Goal: Information Seeking & Learning: Learn about a topic

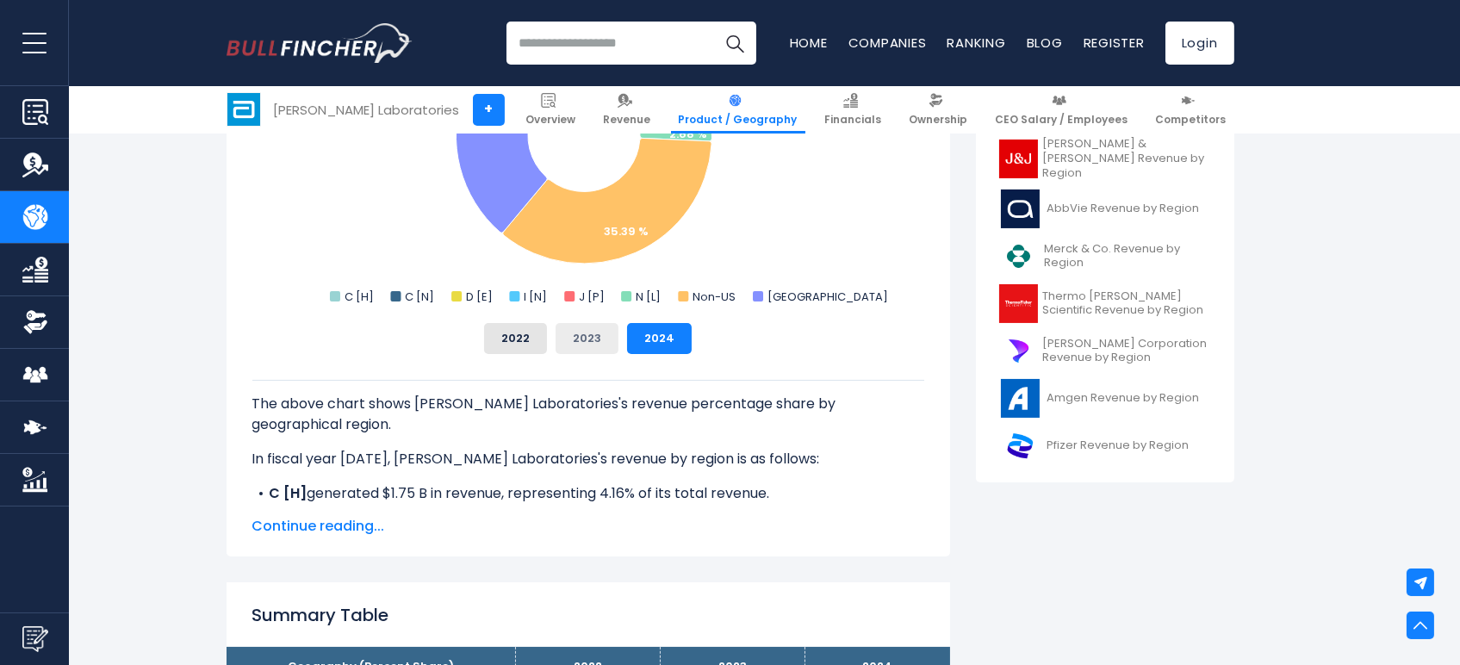
scroll to position [737, 0]
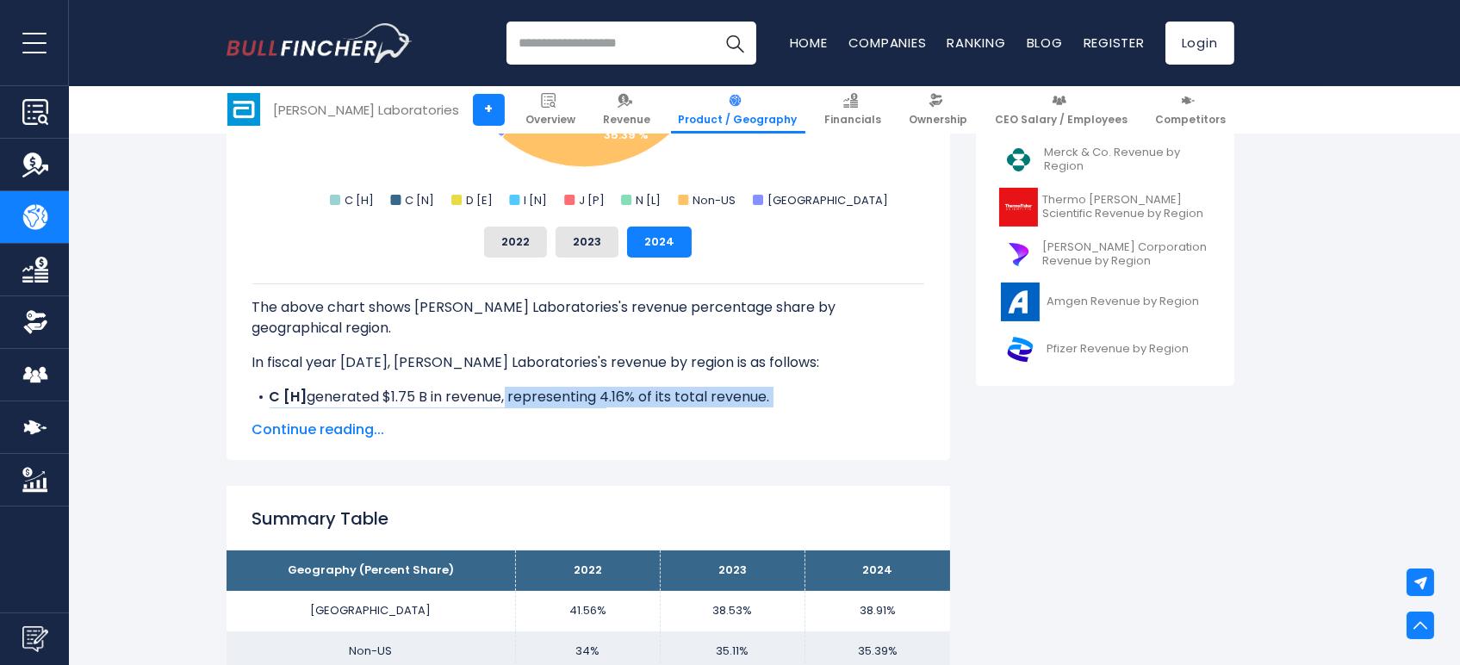
drag, startPoint x: 507, startPoint y: 381, endPoint x: 613, endPoint y: 401, distance: 107.9
click at [612, 401] on ul "C [H] generated $1.75 B in revenue, representing 4.16% of its total revenue. C …" at bounding box center [588, 469] width 672 height 165
click at [621, 407] on li "C [N] generated $2.11 B in revenue, representing 5.04% of its total revenue." at bounding box center [588, 417] width 672 height 21
drag, startPoint x: 412, startPoint y: 373, endPoint x: 498, endPoint y: 384, distance: 86.8
click at [496, 387] on li "C [H] generated $1.75 B in revenue, representing 4.16% of its total revenue." at bounding box center [588, 397] width 672 height 21
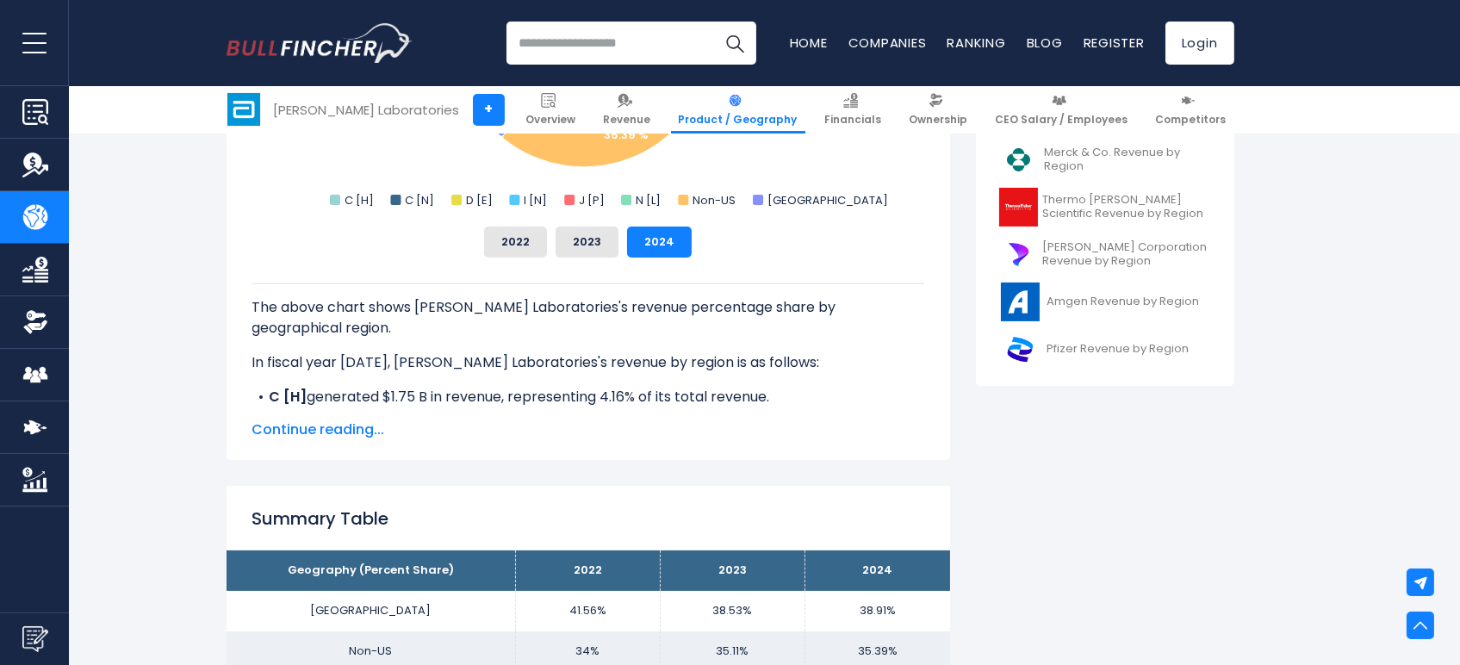
click at [530, 387] on li "C [H] generated $1.75 B in revenue, representing 4.16% of its total revenue." at bounding box center [588, 397] width 672 height 21
click at [323, 428] on span "Continue reading..." at bounding box center [588, 429] width 672 height 21
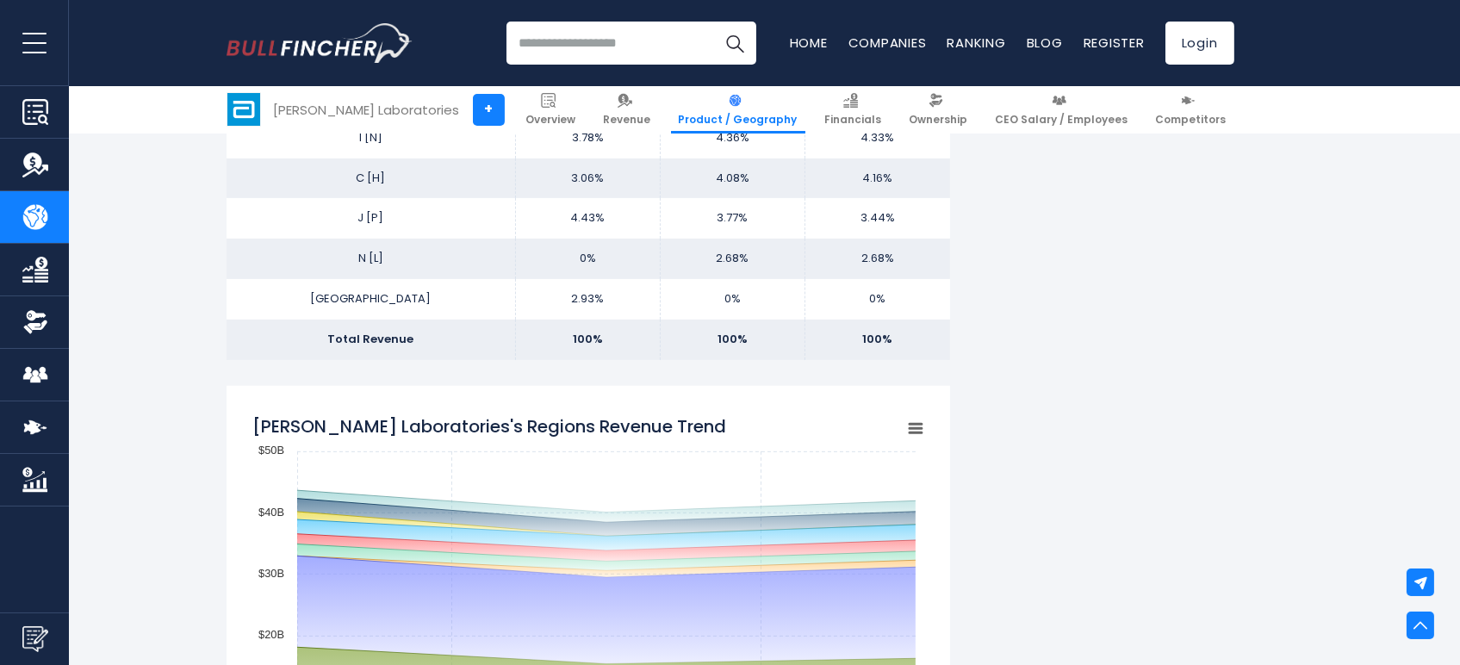
scroll to position [1885, 0]
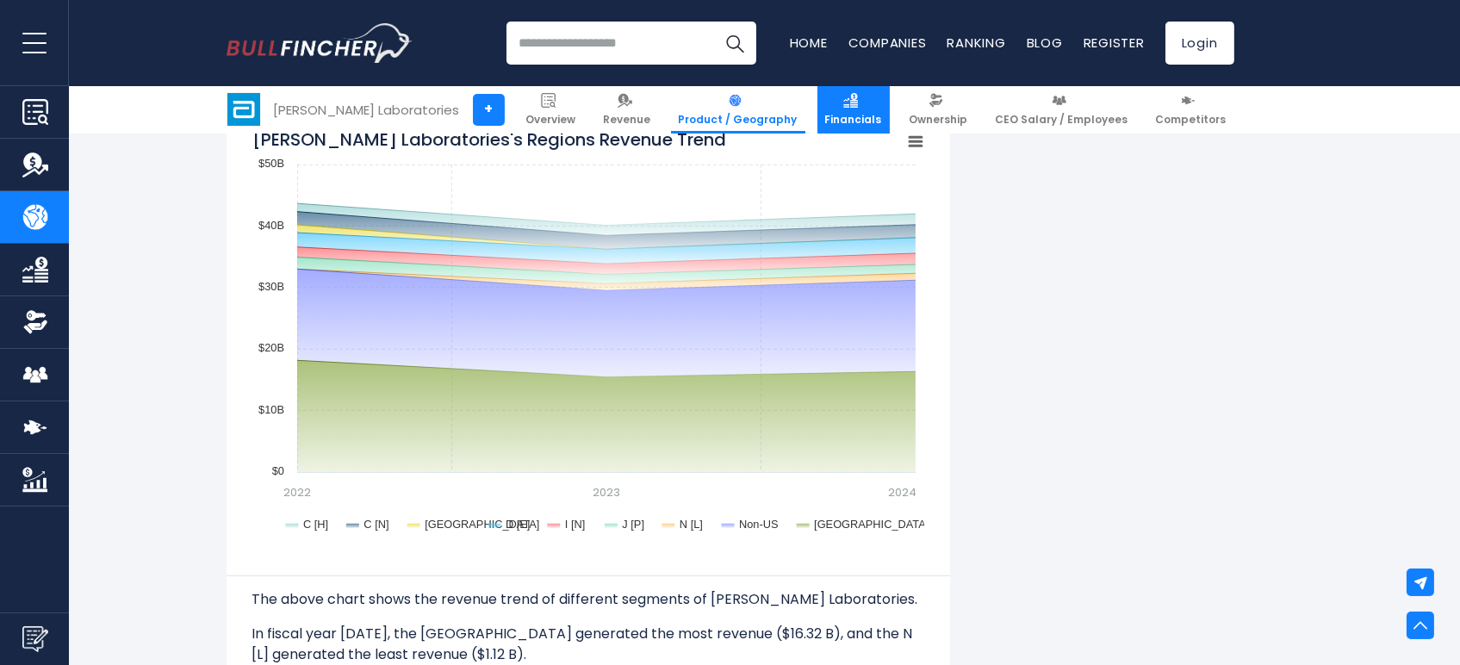
click at [858, 103] on img at bounding box center [850, 100] width 15 height 15
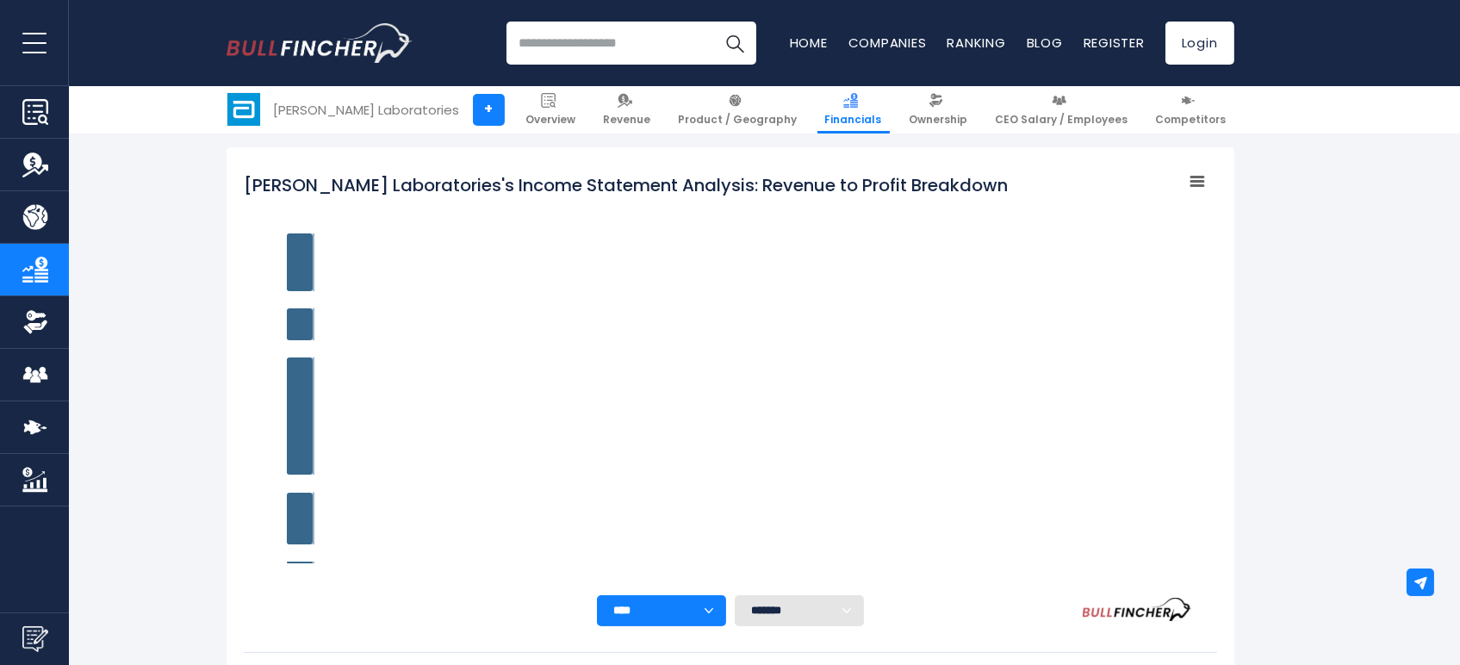
scroll to position [242, 0]
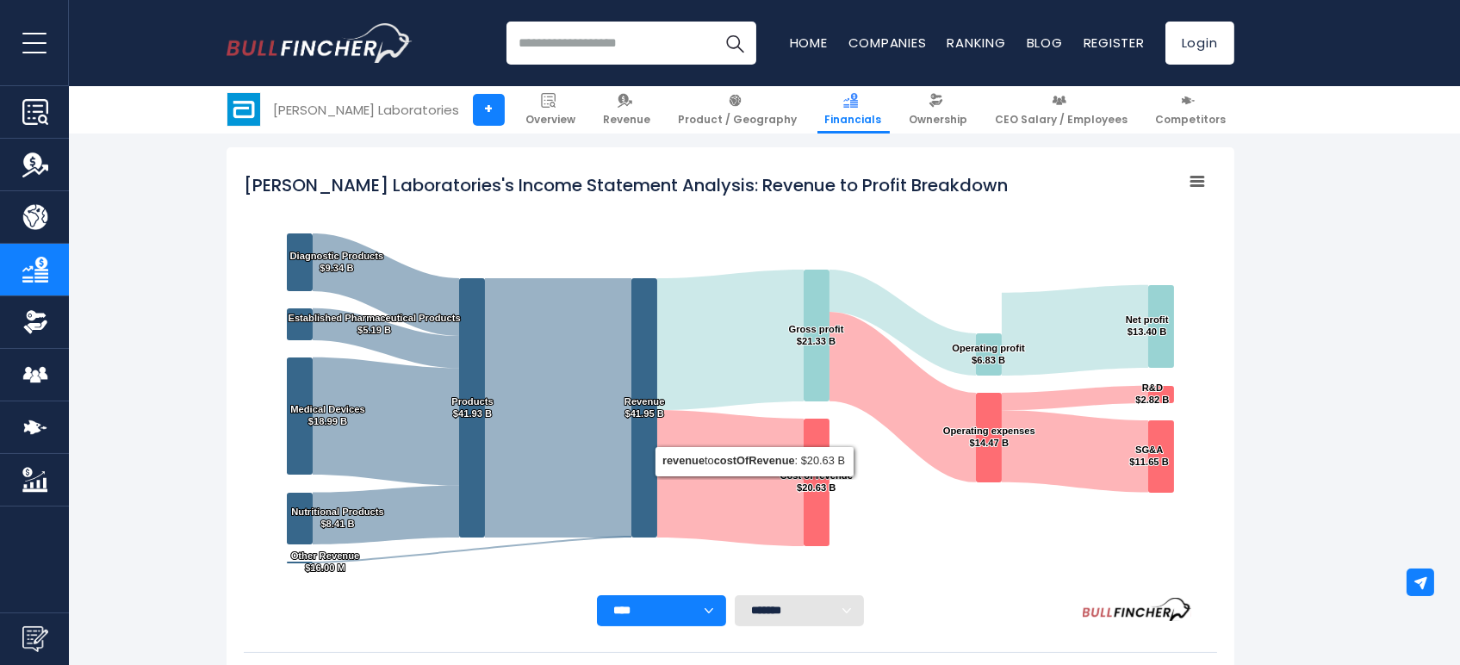
click at [712, 608] on select "**** **** **** **** **** ****" at bounding box center [661, 610] width 129 height 31
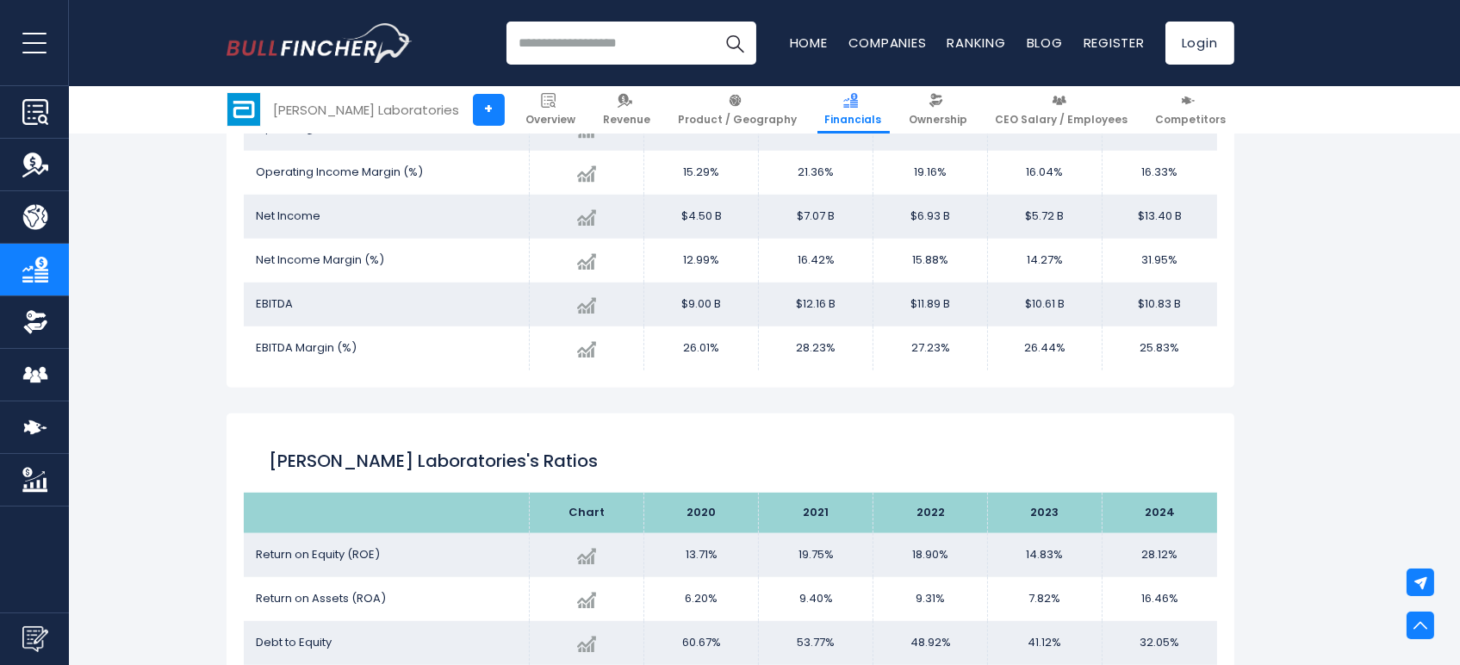
scroll to position [2252, 0]
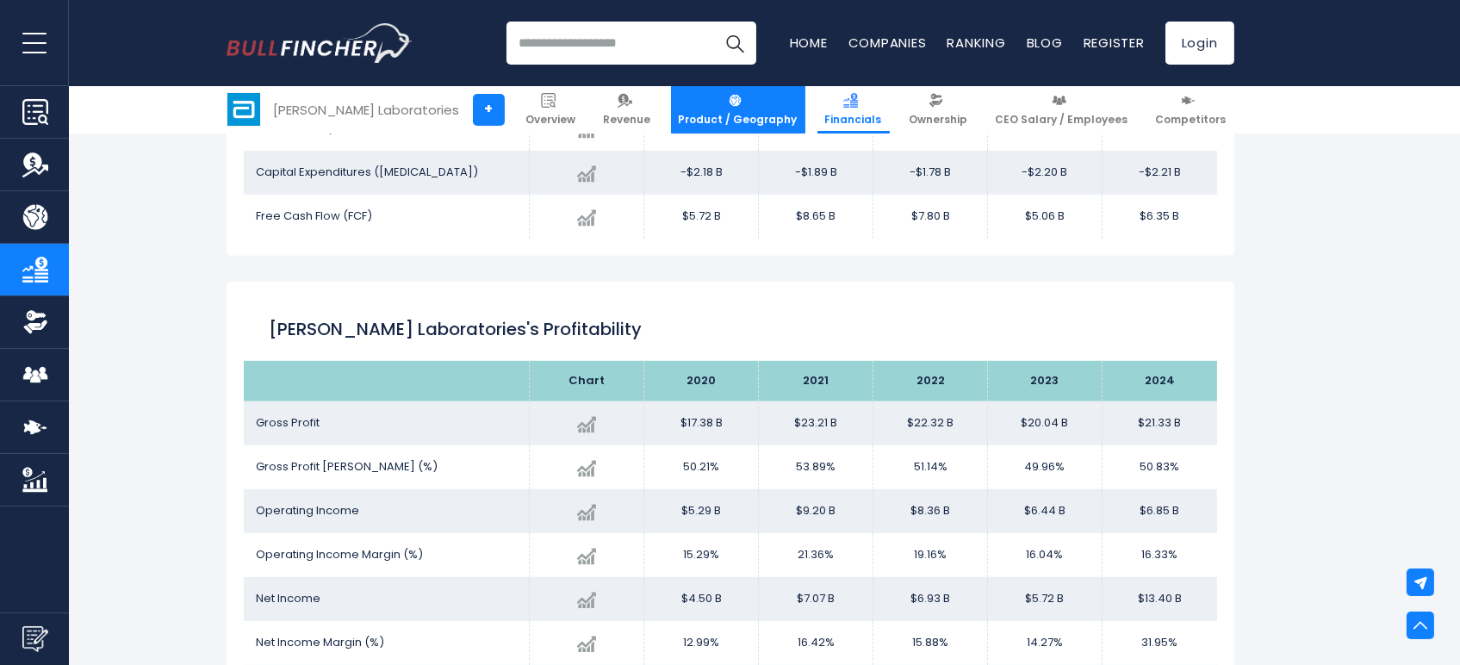
click at [778, 102] on link "Product / Geography" at bounding box center [738, 109] width 134 height 47
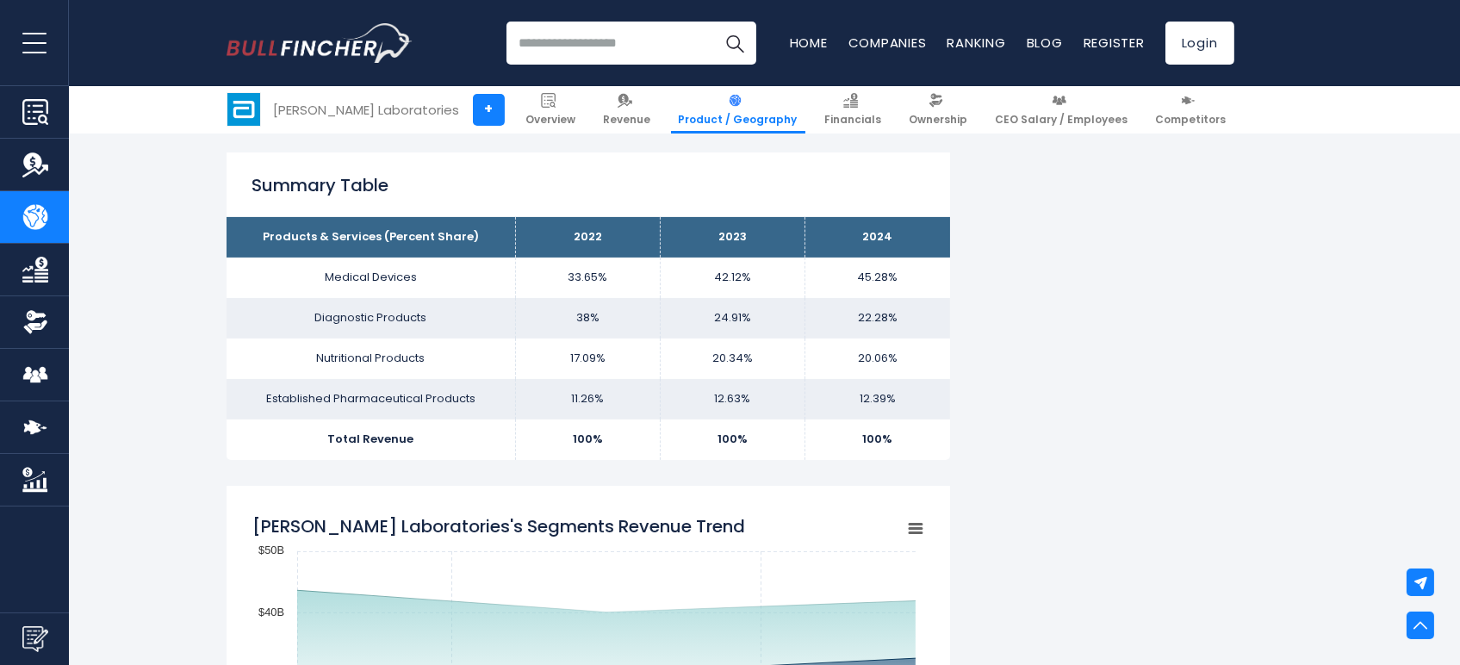
scroll to position [1339, 0]
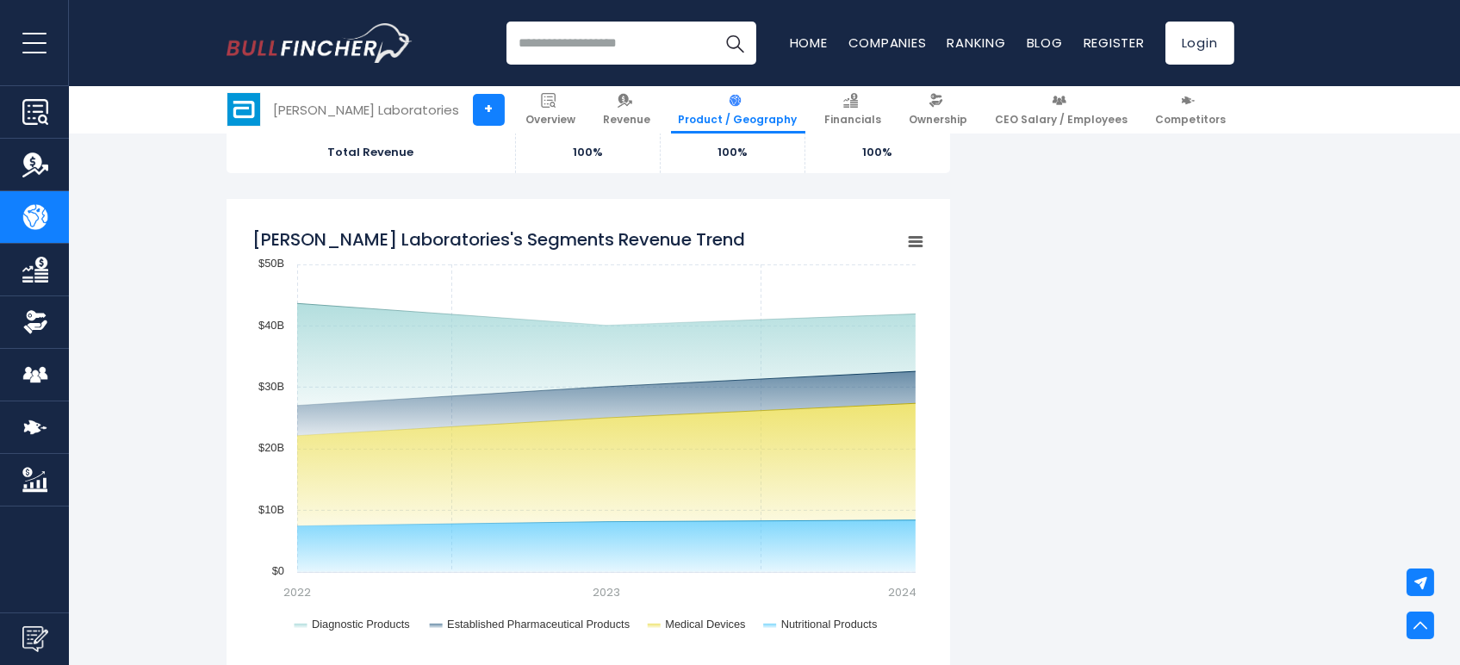
click at [912, 232] on rect "Abbott Laboratories's Segments Revenue Trend" at bounding box center [914, 241] width 24 height 24
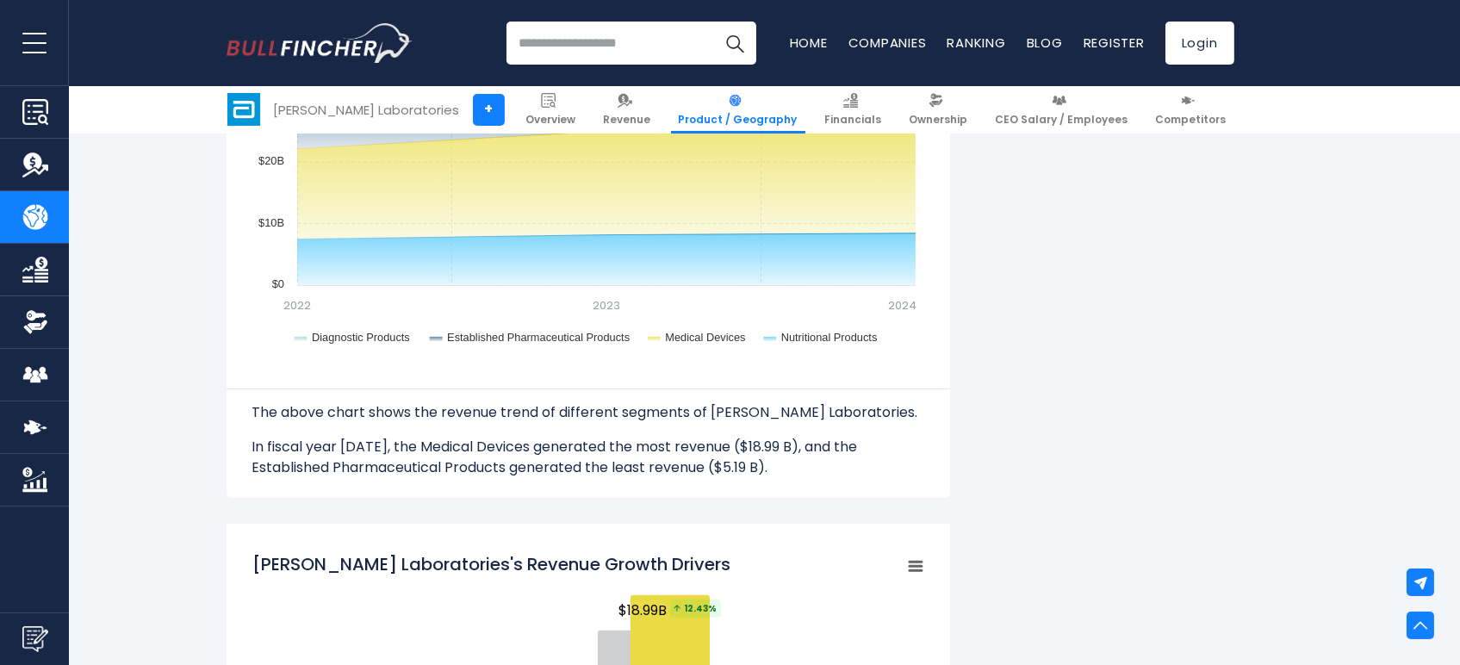
scroll to position [1818, 0]
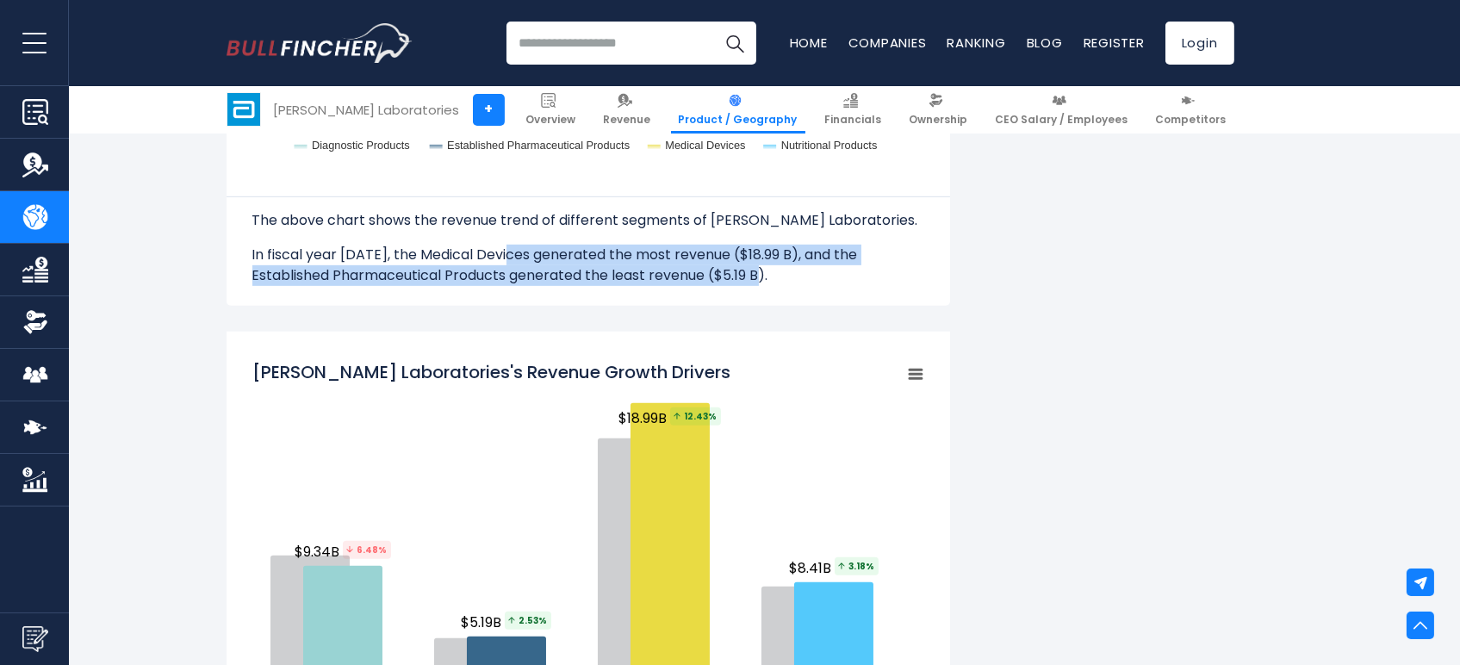
drag, startPoint x: 517, startPoint y: 256, endPoint x: 790, endPoint y: 276, distance: 273.8
click at [790, 276] on p "In fiscal year 2024, the Medical Devices generated the most revenue ($18.99 B),…" at bounding box center [588, 265] width 672 height 41
click at [697, 274] on p "In fiscal year 2024, the Medical Devices generated the most revenue ($18.99 B),…" at bounding box center [588, 265] width 672 height 41
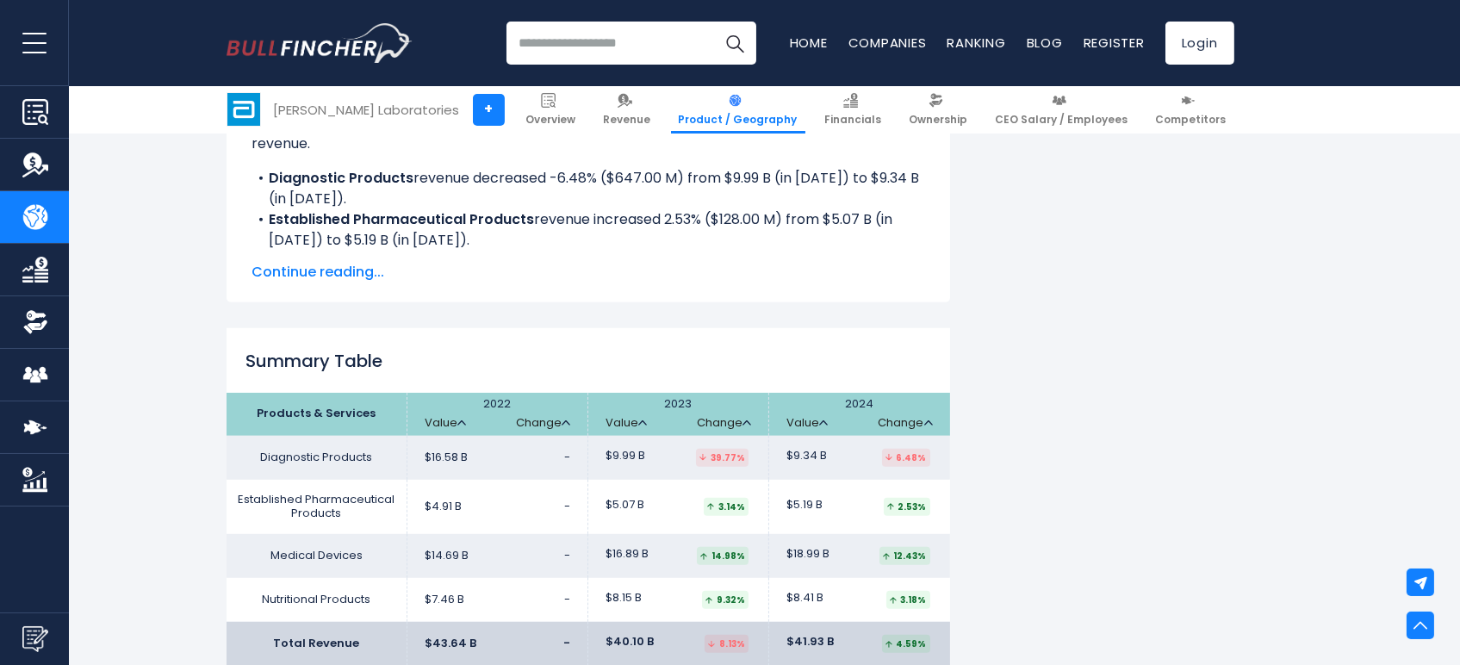
scroll to position [2583, 0]
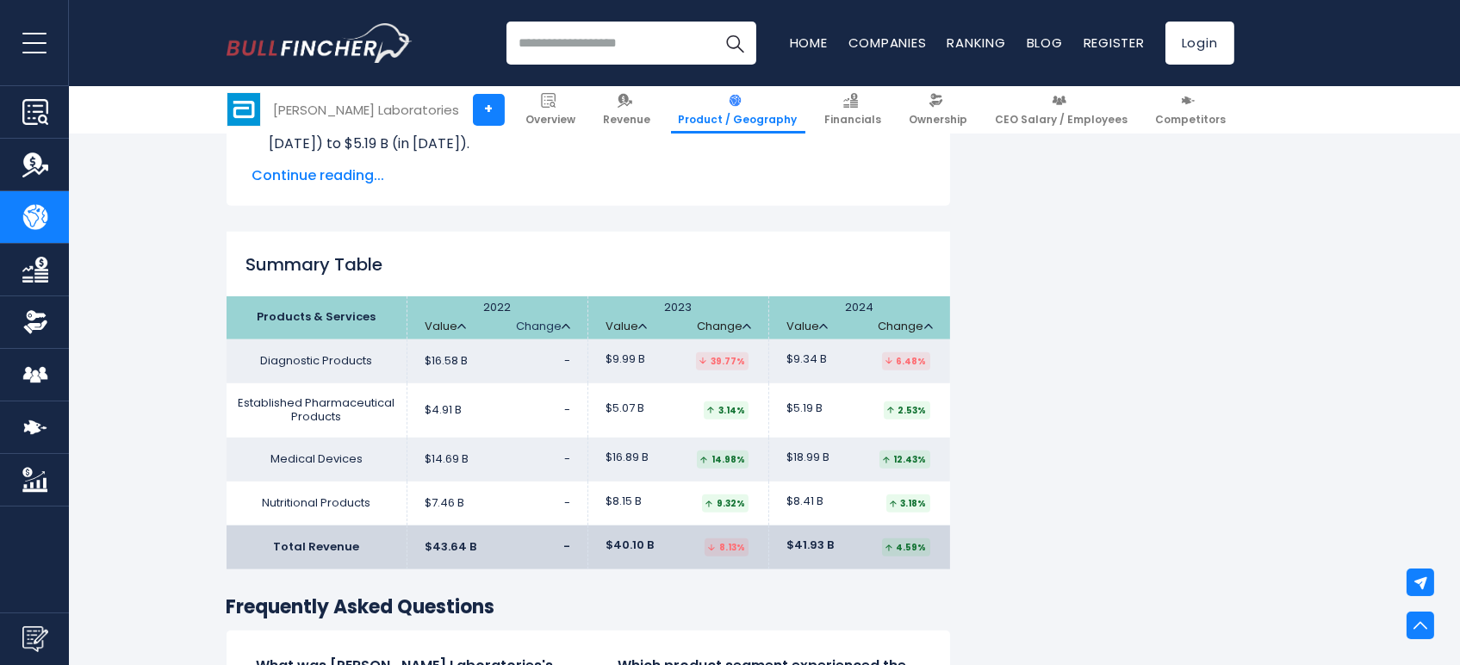
click at [555, 329] on link "Change" at bounding box center [543, 326] width 54 height 15
click at [450, 322] on link "Value" at bounding box center [445, 326] width 41 height 15
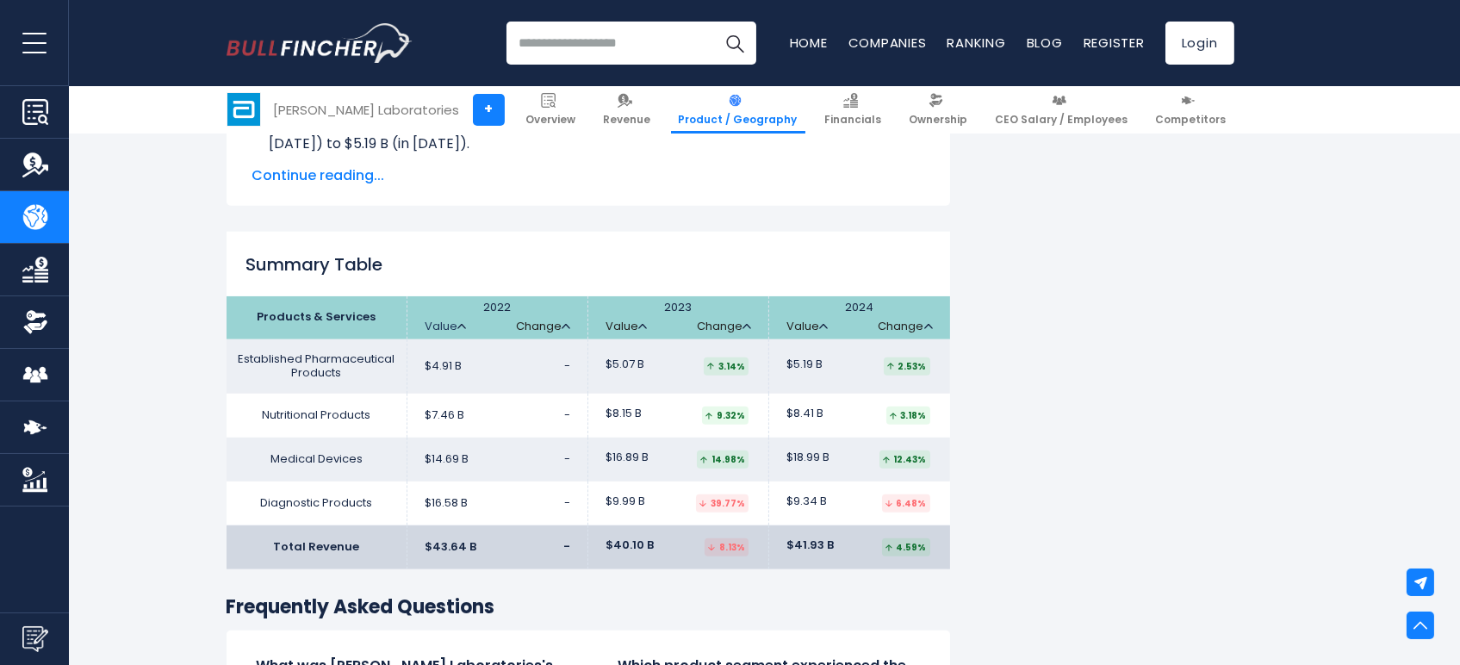
click at [450, 322] on link "Value" at bounding box center [445, 326] width 41 height 15
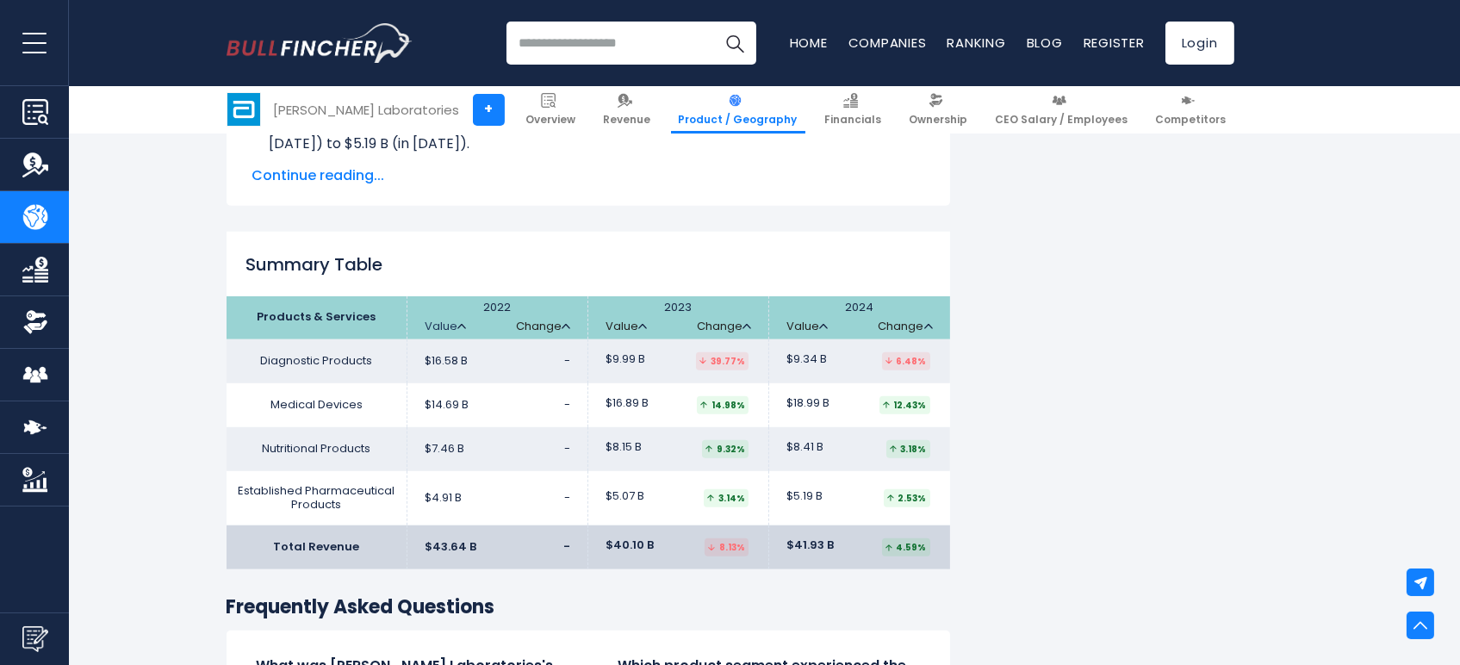
click at [450, 322] on link "Value" at bounding box center [445, 326] width 41 height 15
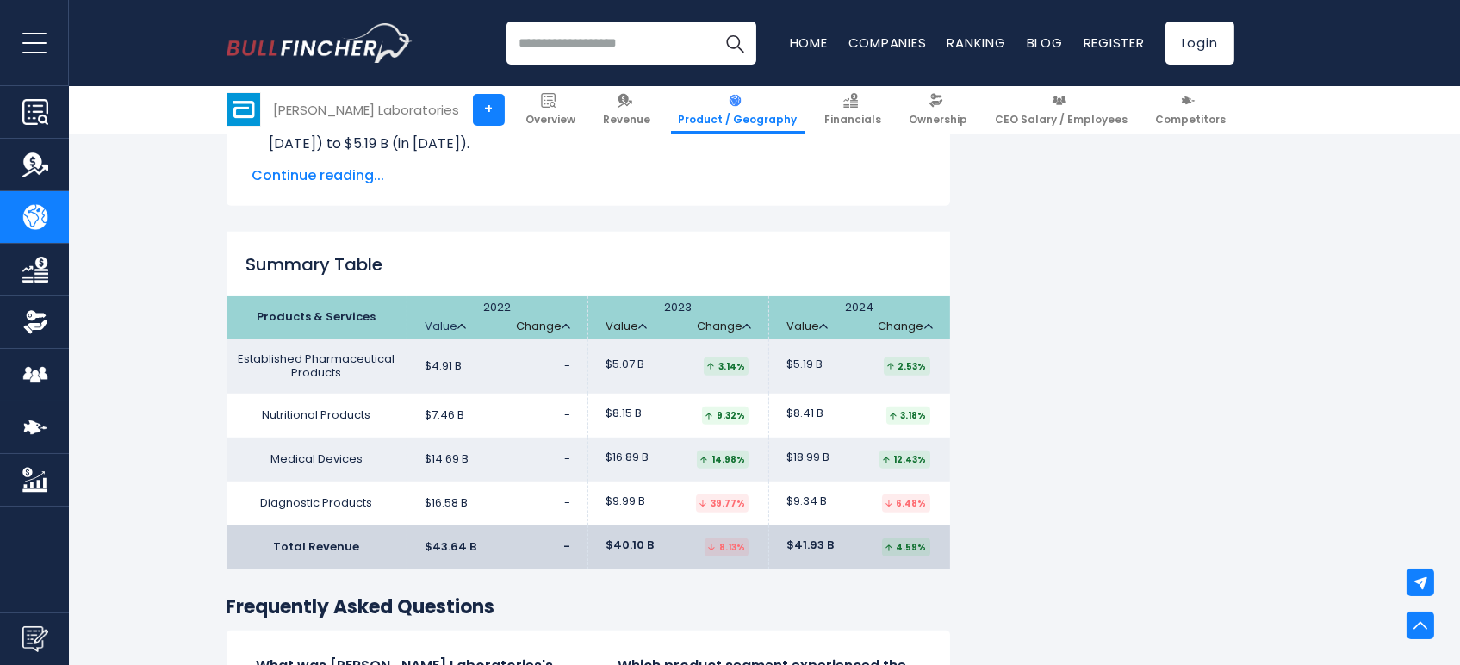
click at [450, 322] on link "Value" at bounding box center [445, 326] width 41 height 15
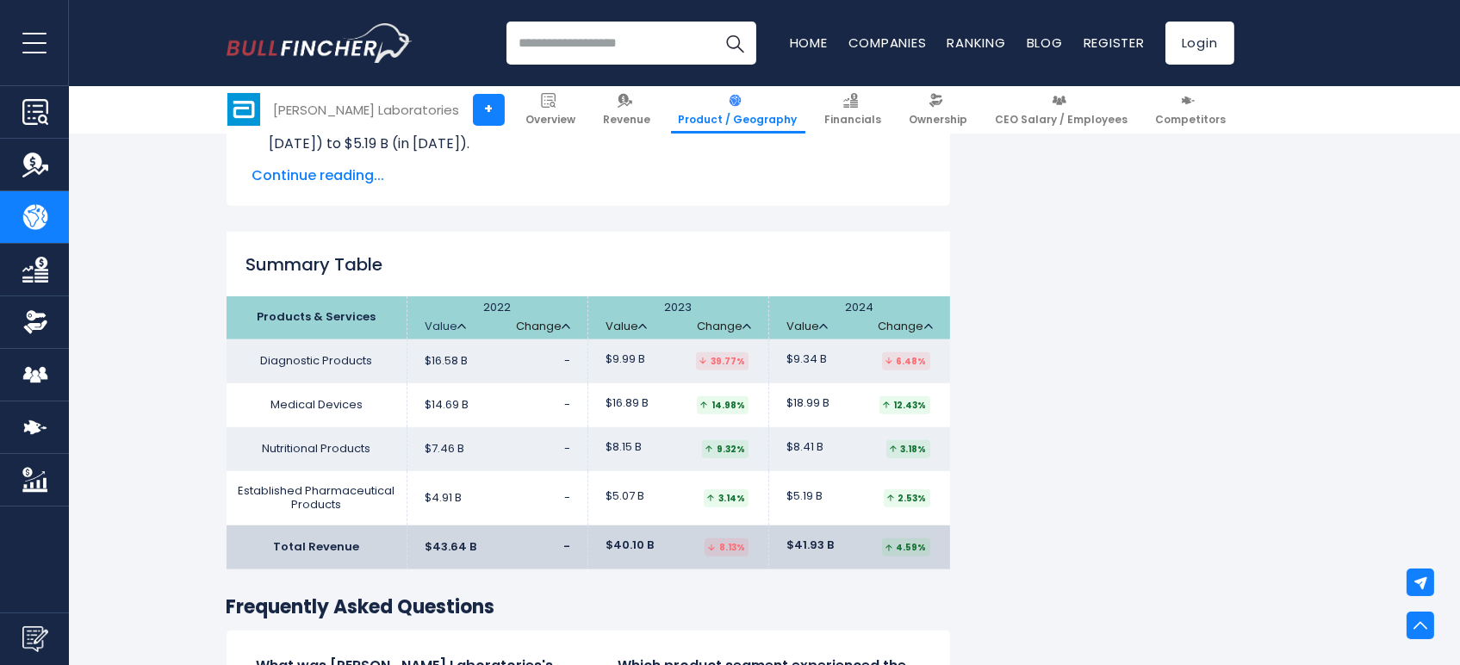
click at [458, 329] on img at bounding box center [461, 326] width 9 height 5
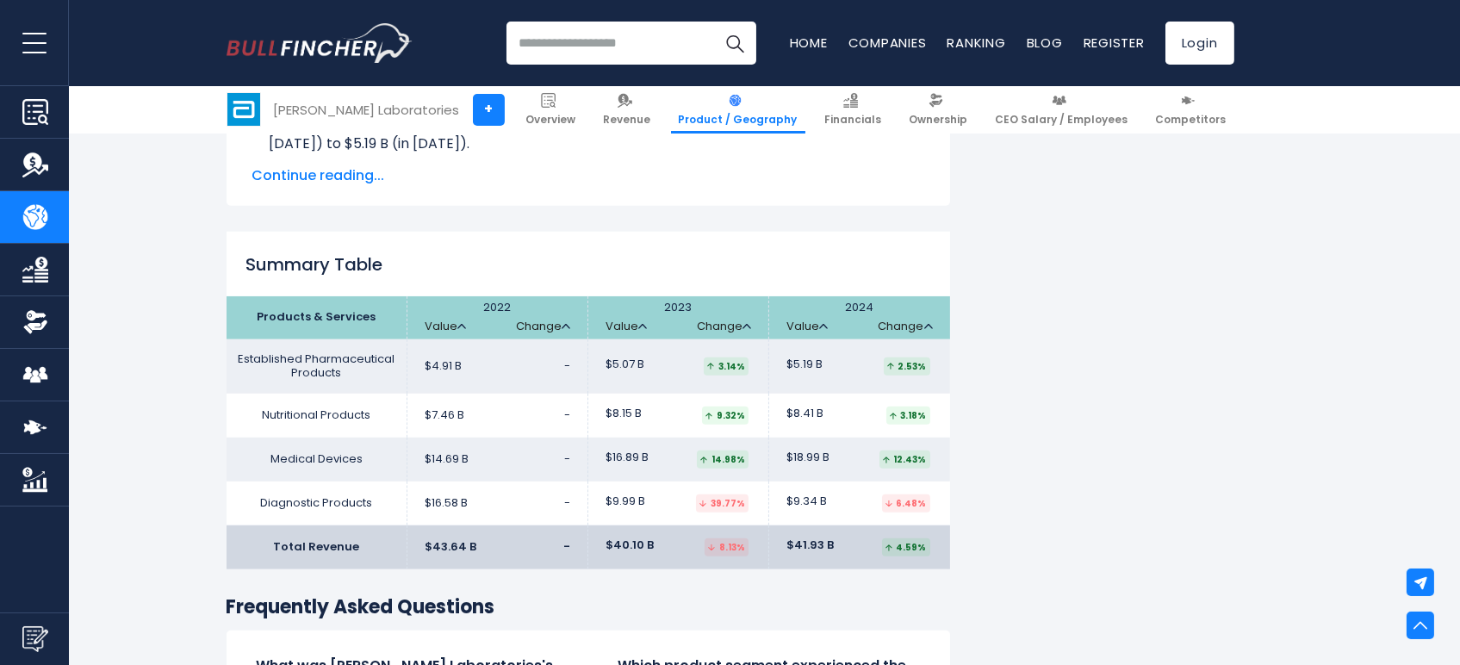
click at [467, 324] on th "2022 Value Change" at bounding box center [497, 317] width 181 height 43
click at [458, 325] on img at bounding box center [461, 326] width 9 height 5
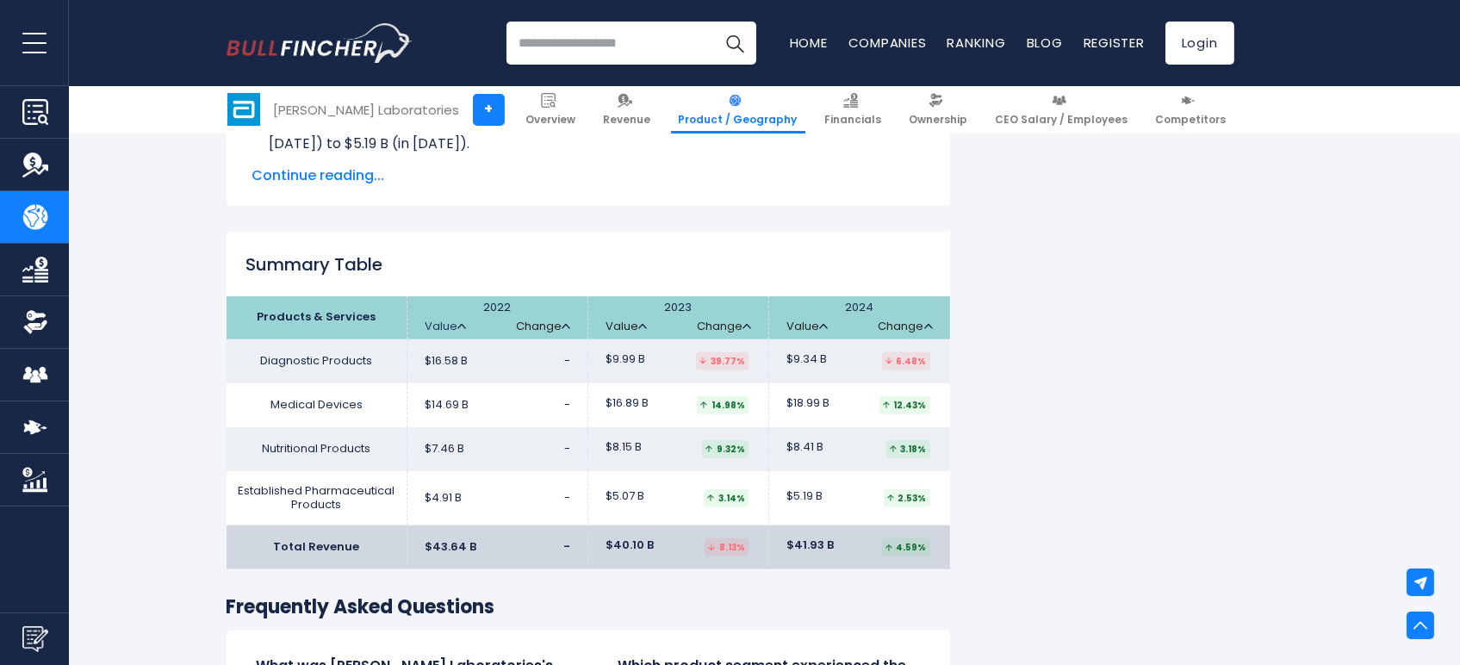
click at [458, 325] on img at bounding box center [461, 326] width 9 height 5
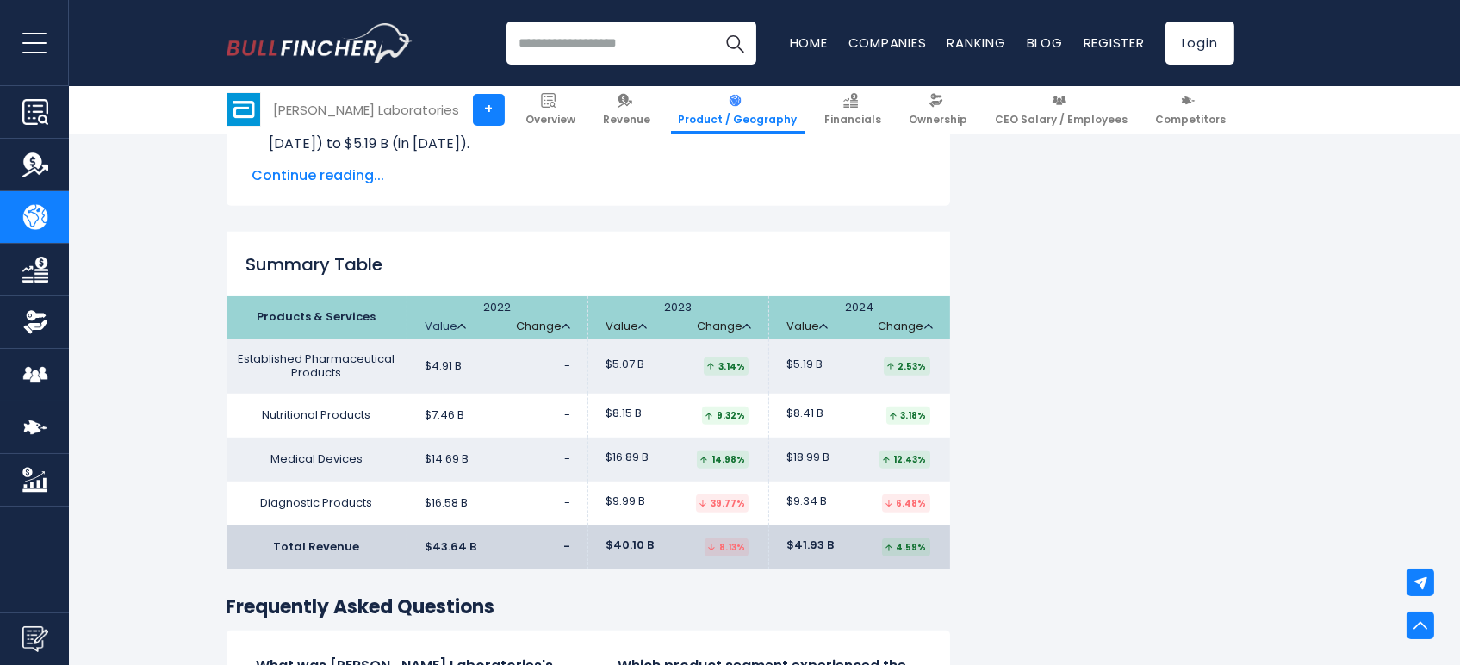
click at [458, 325] on img at bounding box center [461, 326] width 9 height 5
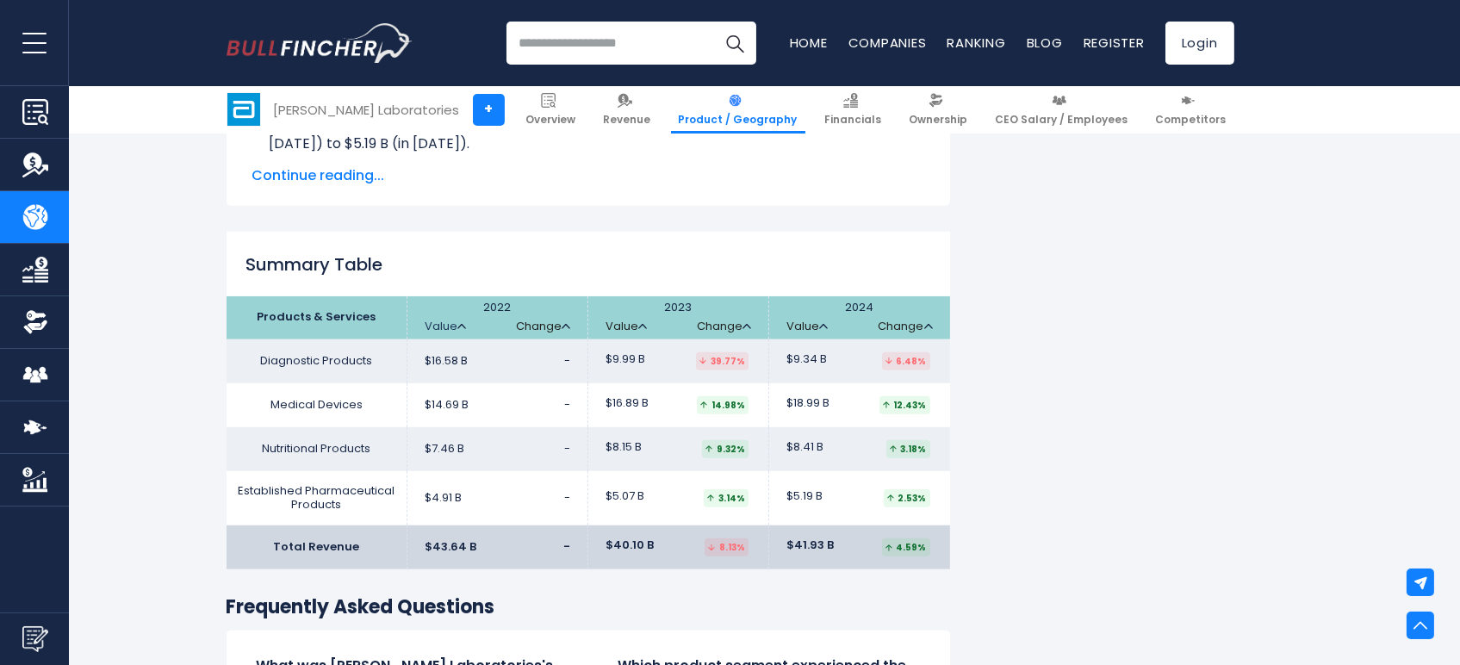
click at [458, 325] on img at bounding box center [461, 326] width 9 height 5
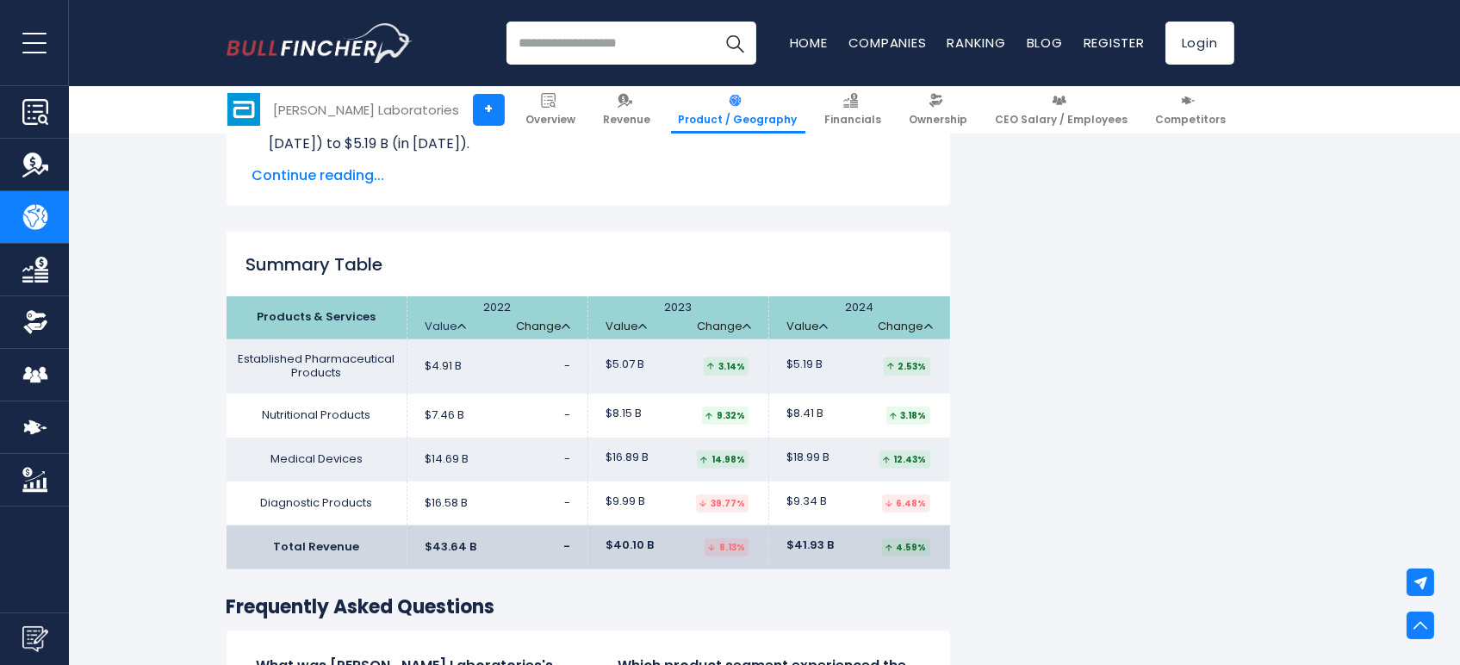
click at [458, 325] on img at bounding box center [461, 326] width 9 height 5
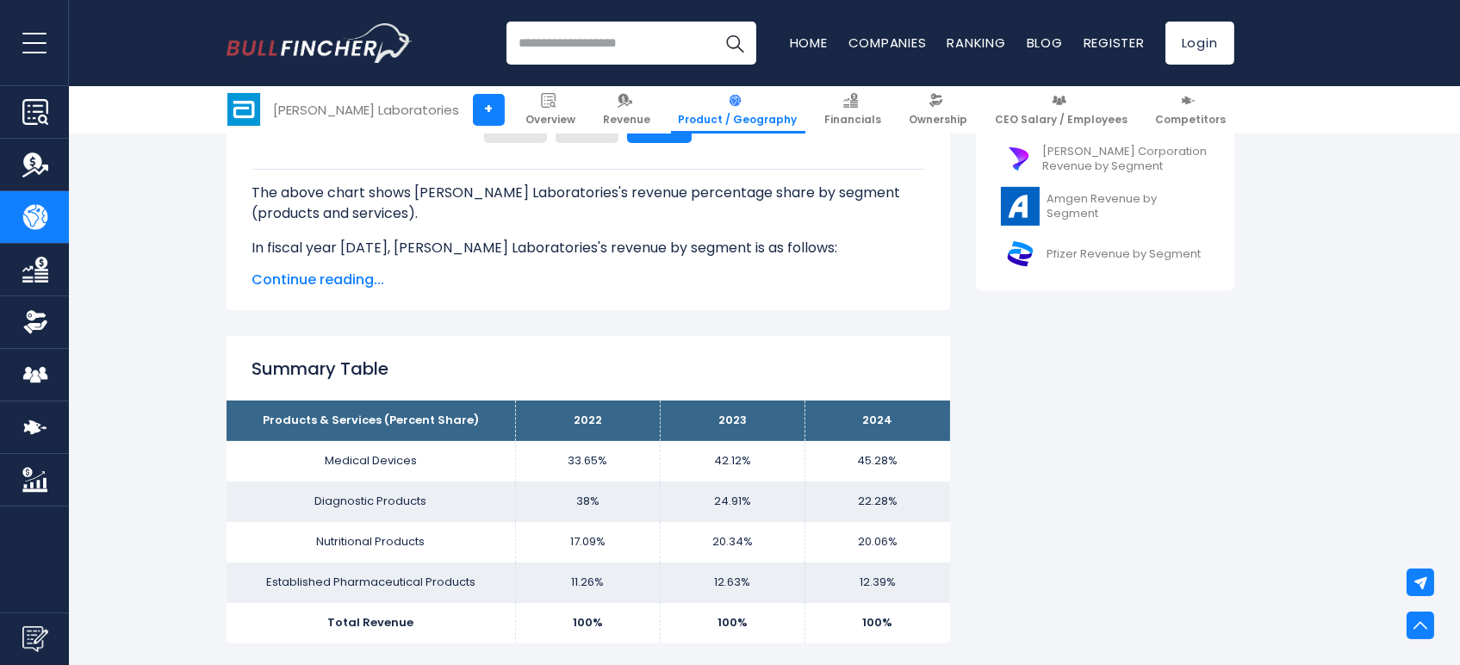
scroll to position [8, 0]
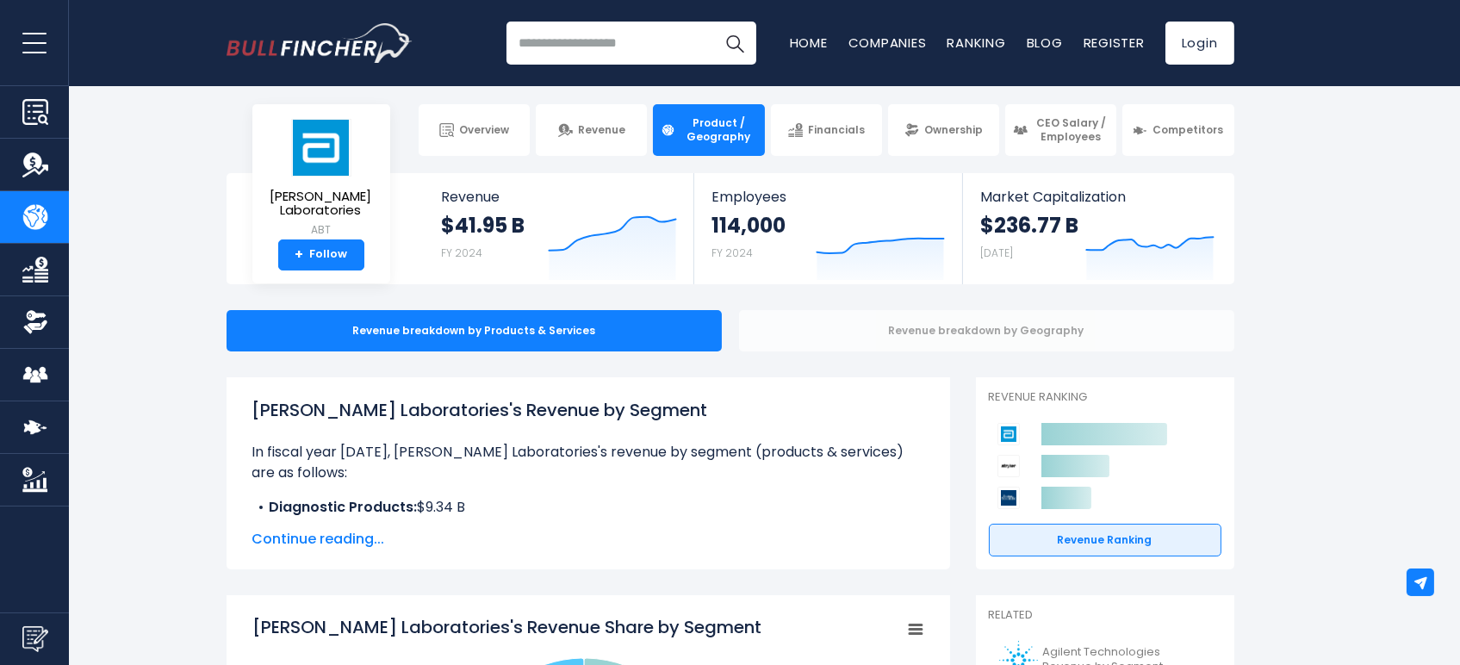
click at [983, 330] on div "Revenue breakdown by Geography" at bounding box center [986, 330] width 495 height 41
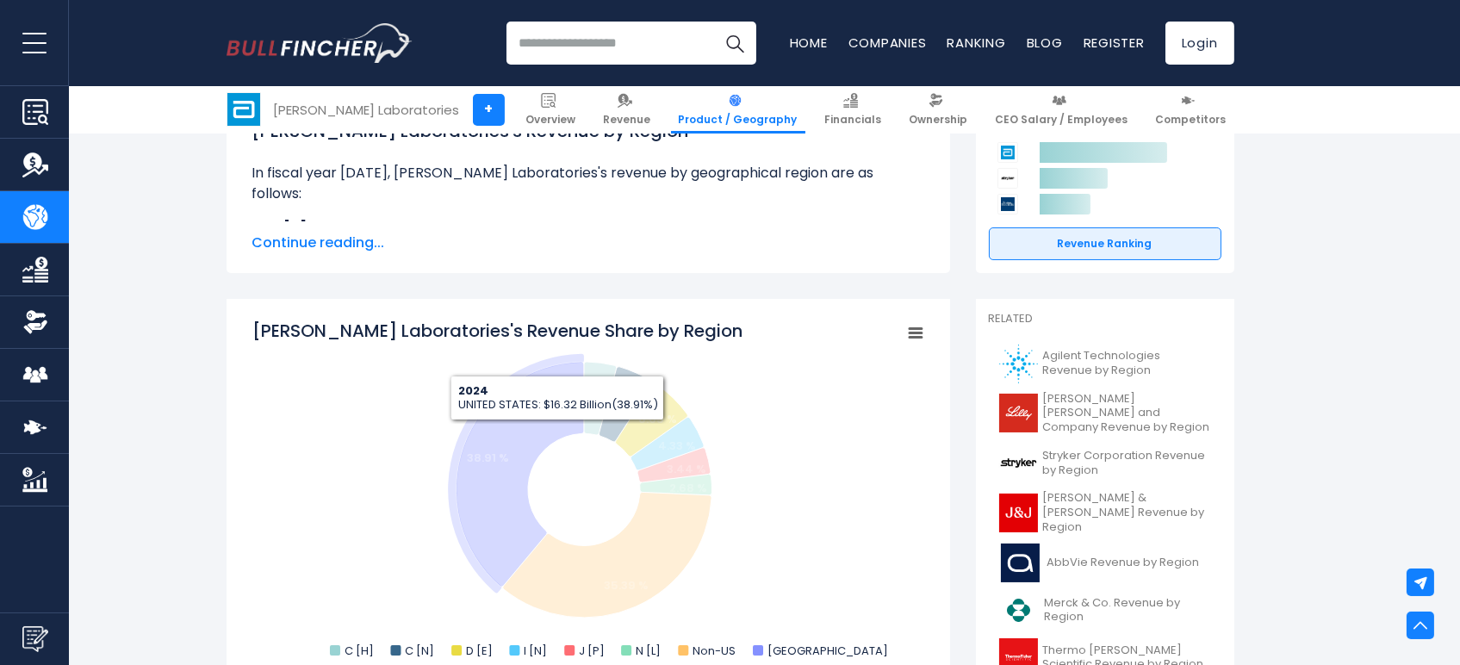
scroll to position [191, 0]
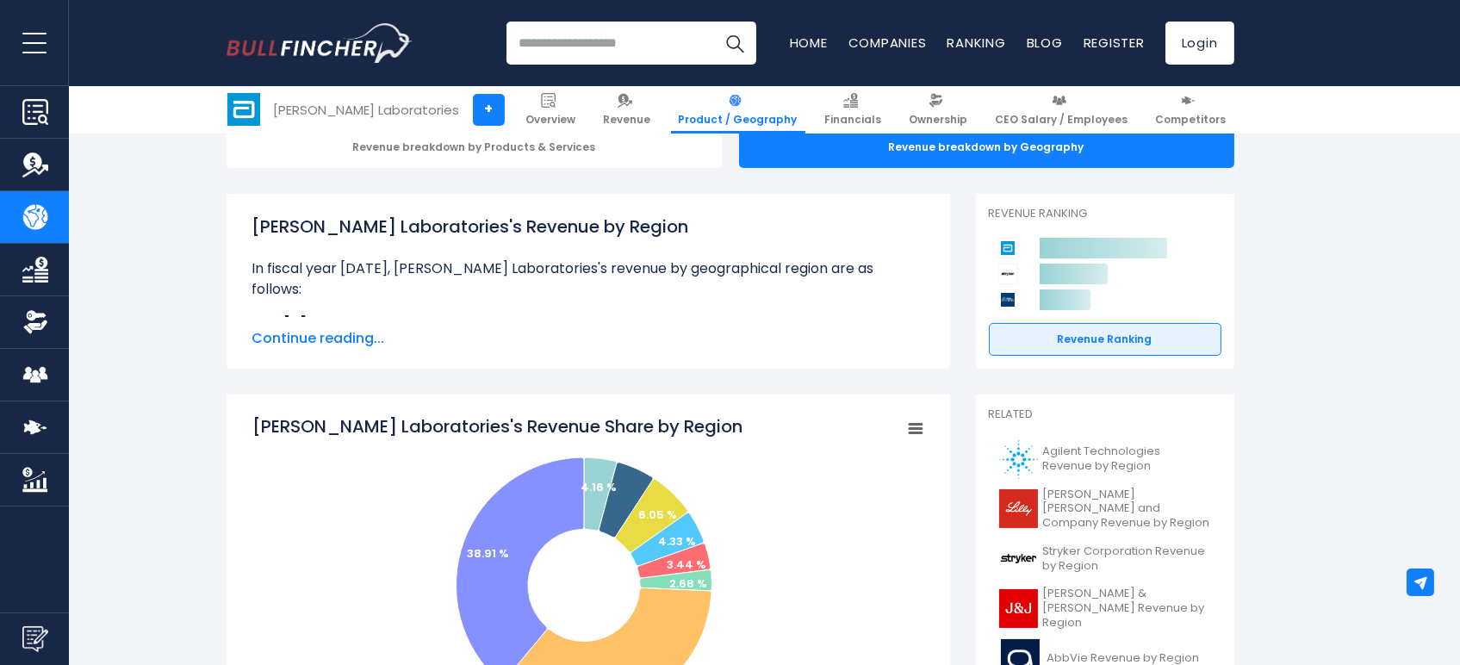
click at [332, 340] on span "Continue reading..." at bounding box center [588, 338] width 672 height 21
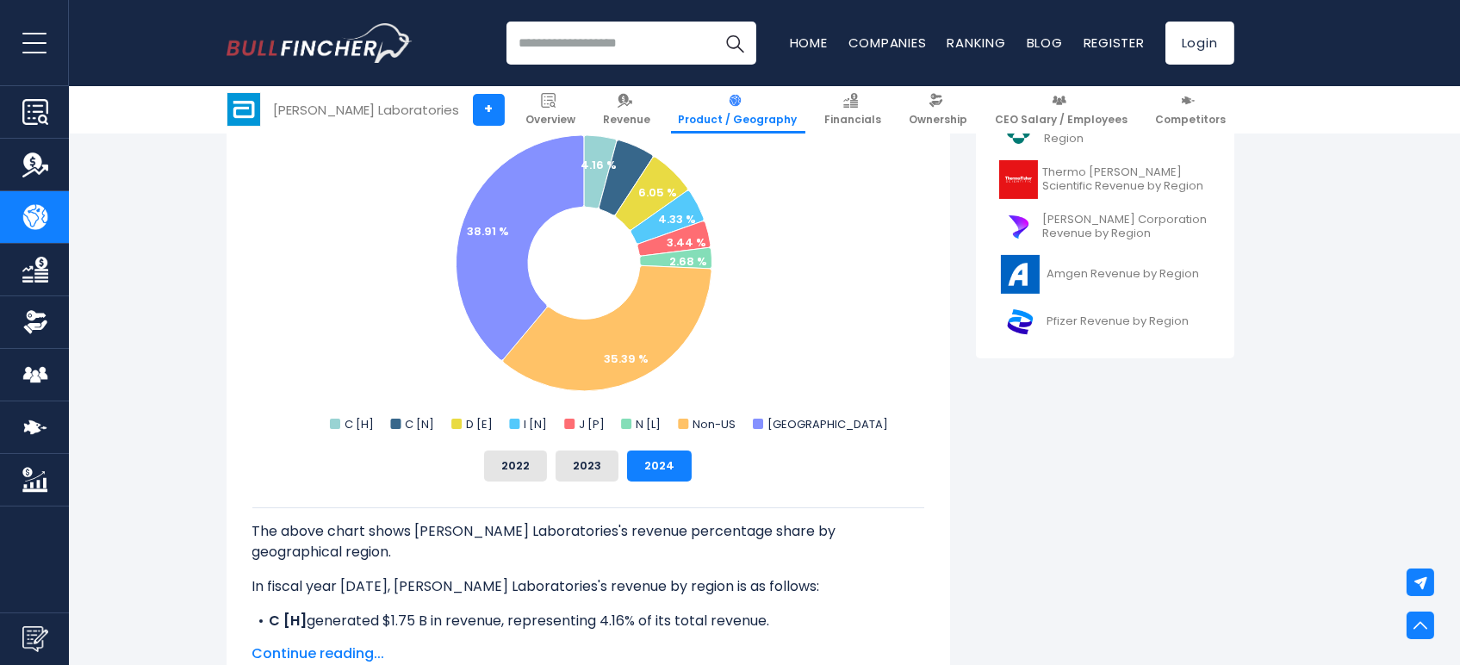
scroll to position [957, 0]
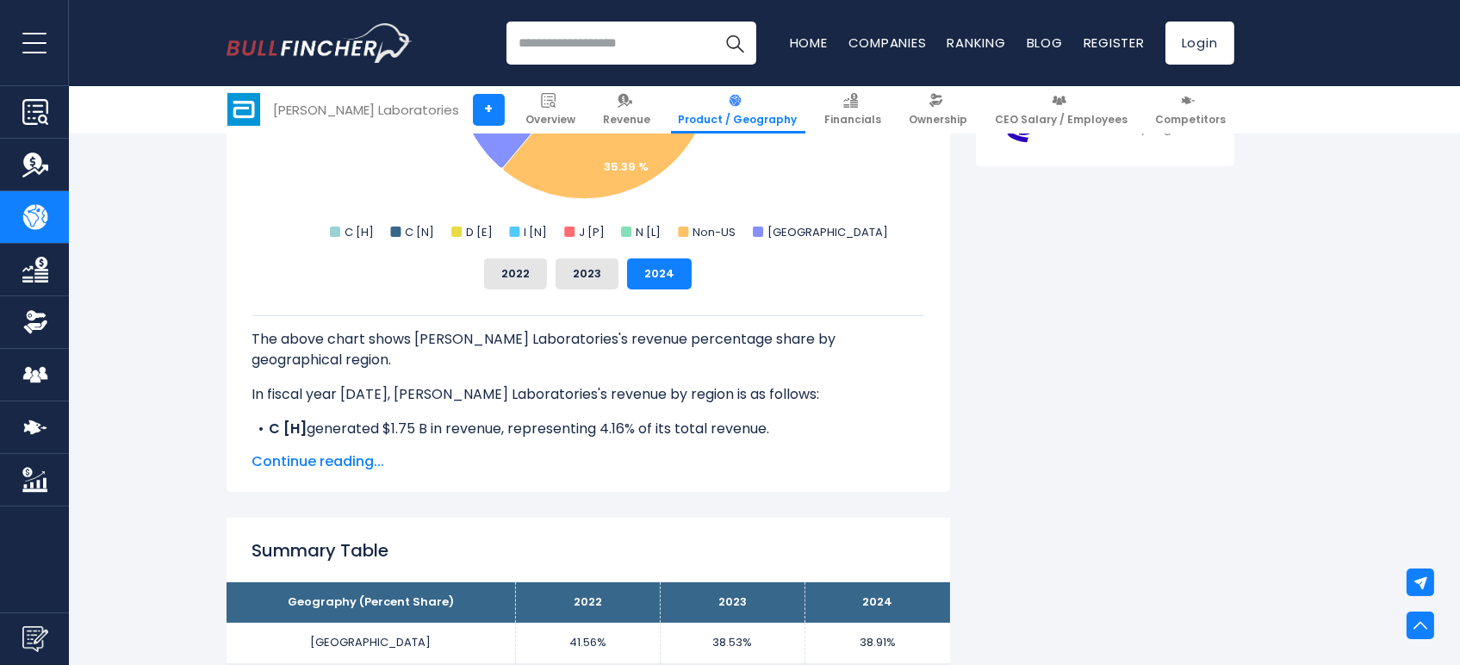
click at [338, 468] on span "Continue reading..." at bounding box center [588, 461] width 672 height 21
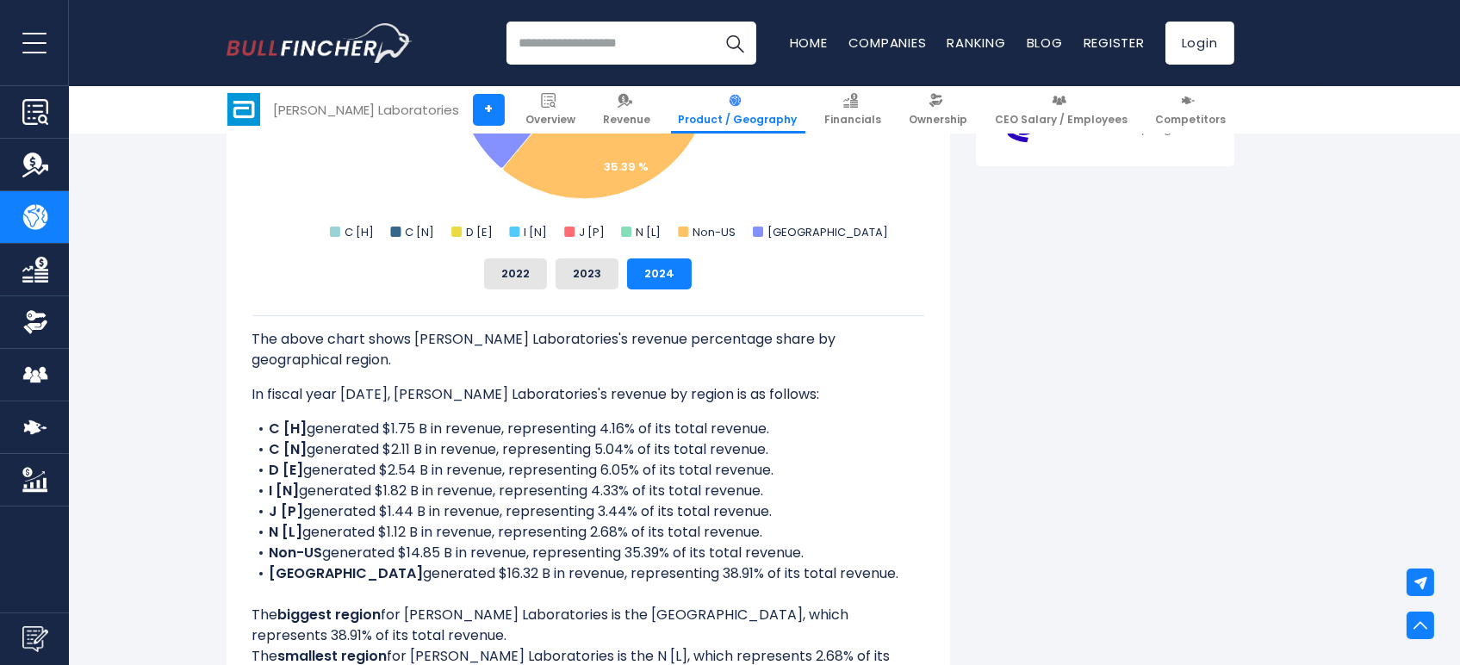
scroll to position [1052, 0]
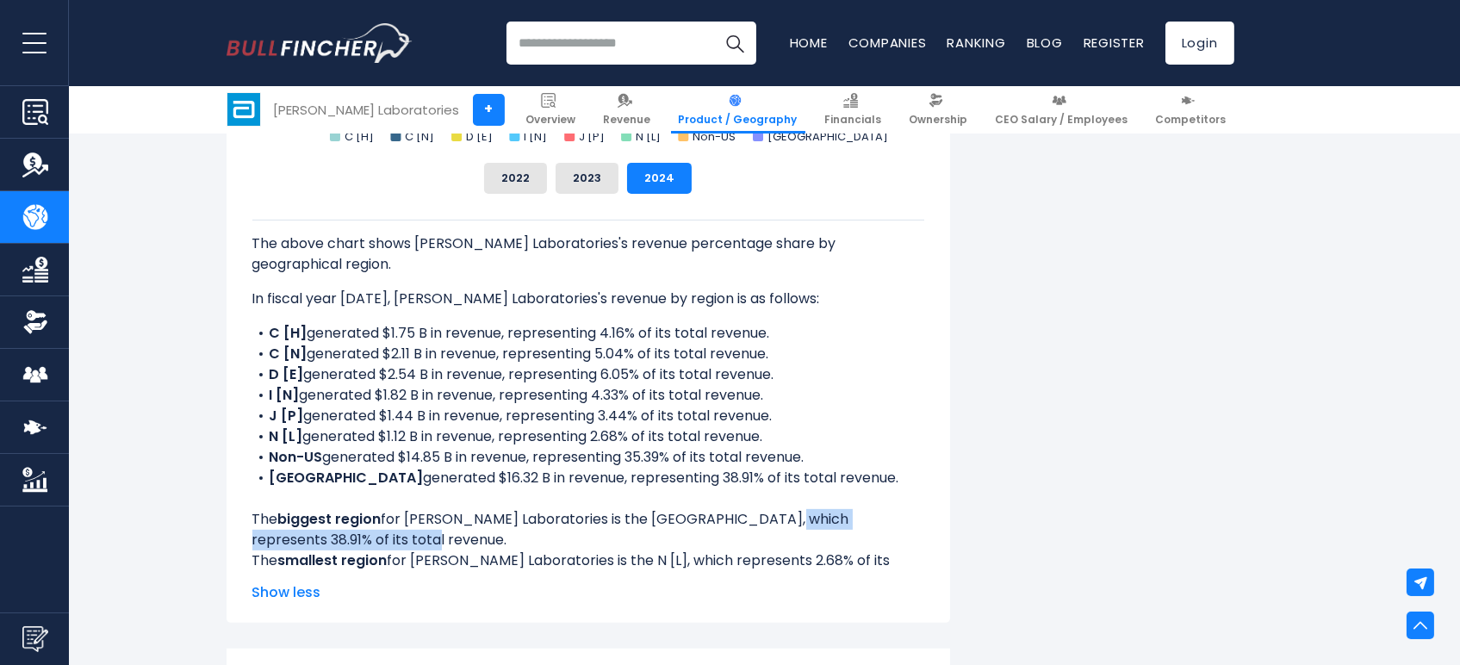
drag, startPoint x: 755, startPoint y: 498, endPoint x: 787, endPoint y: 514, distance: 35.8
click at [787, 514] on div "The above chart shows Abbott Laboratories's revenue percentage share by geograp…" at bounding box center [588, 406] width 672 height 372
click at [686, 492] on div "The above chart shows Abbott Laboratories's revenue percentage share by geograp…" at bounding box center [588, 406] width 672 height 372
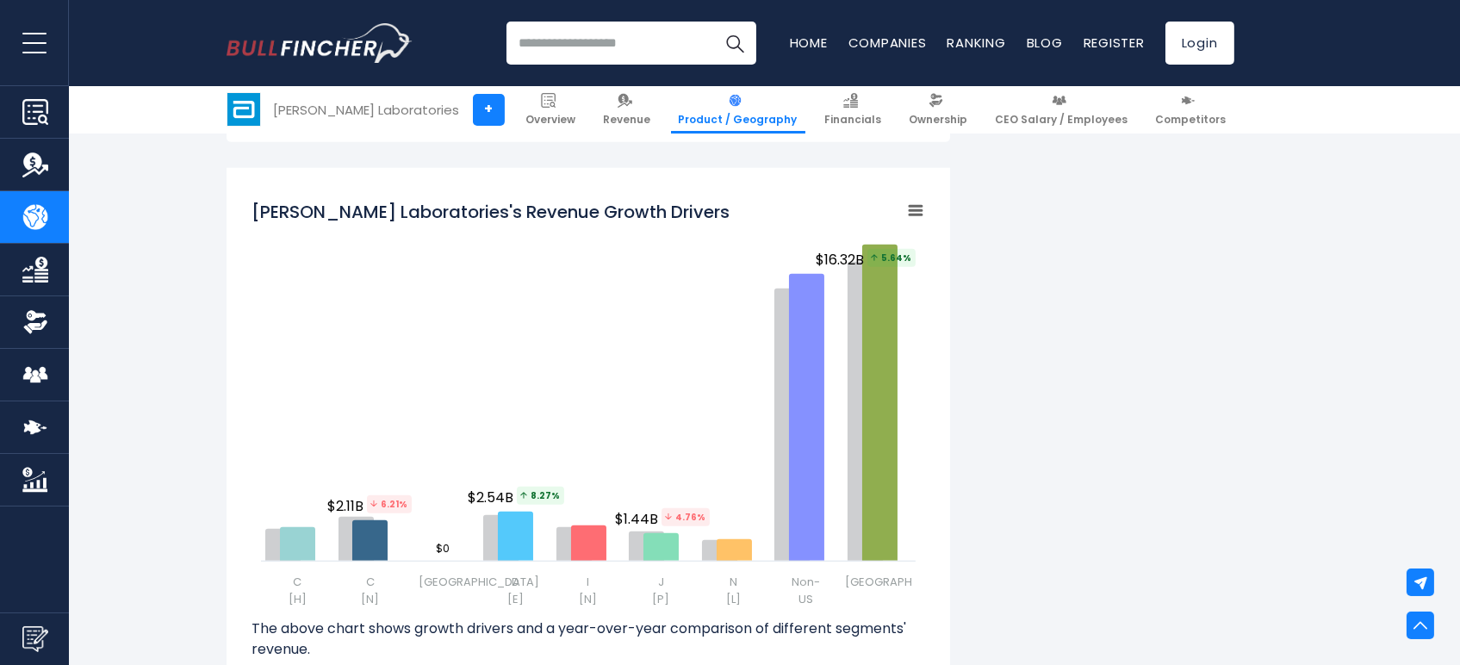
scroll to position [2774, 0]
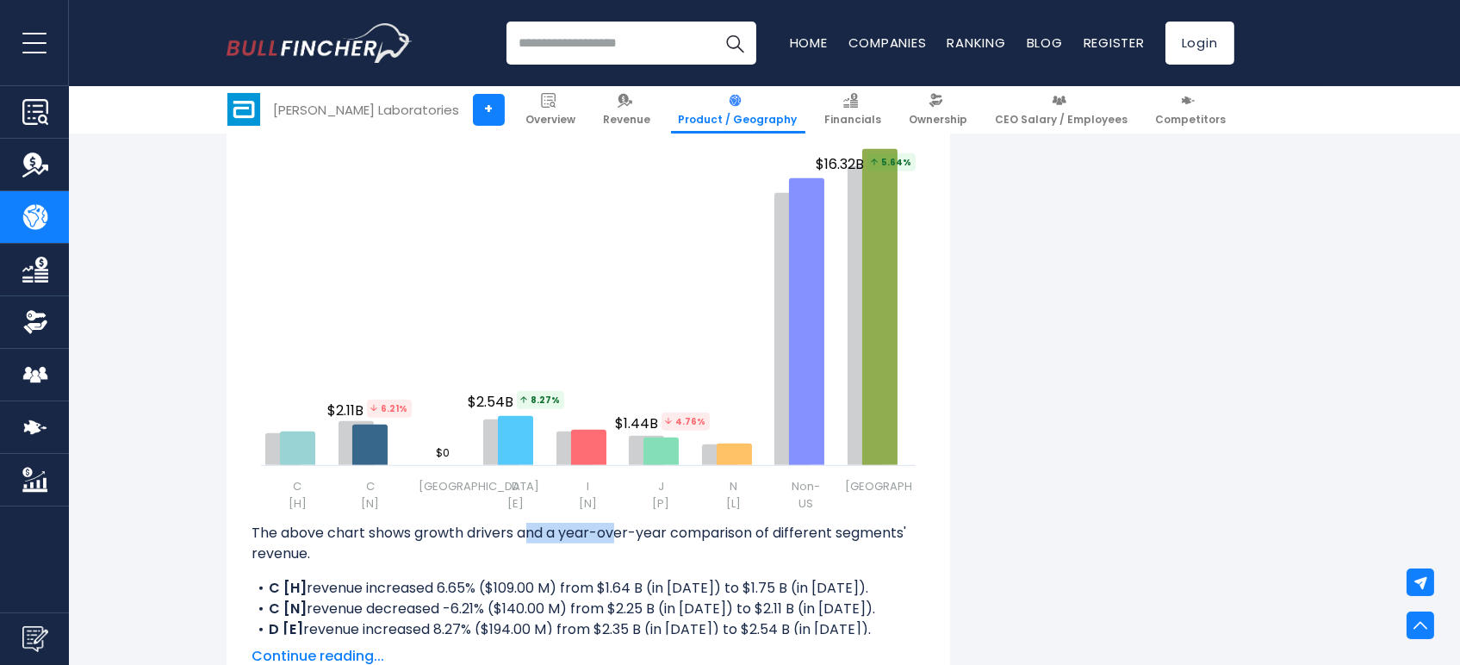
drag, startPoint x: 572, startPoint y: 538, endPoint x: 639, endPoint y: 540, distance: 67.2
click at [635, 540] on p "The above chart shows growth drivers and a year-over-year comparison of differe…" at bounding box center [588, 543] width 672 height 41
click at [649, 539] on p "The above chart shows growth drivers and a year-over-year comparison of differe…" at bounding box center [588, 543] width 672 height 41
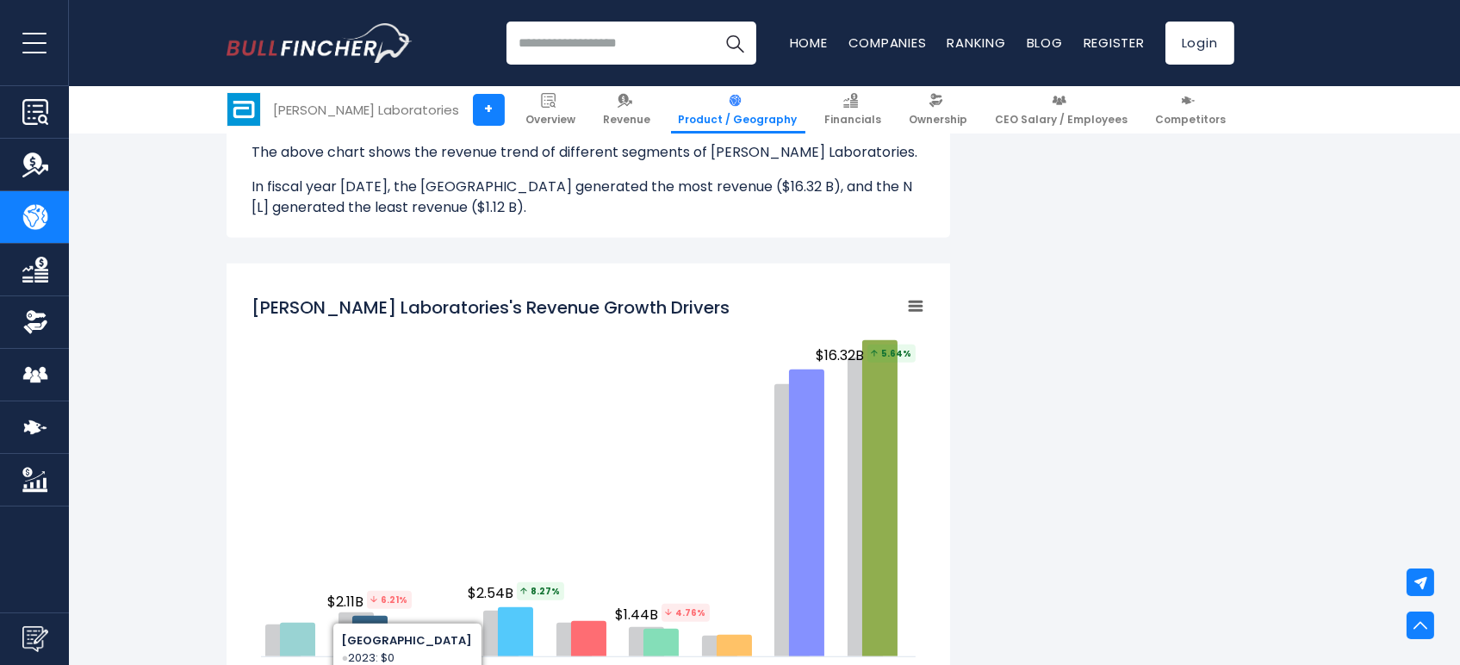
drag, startPoint x: 505, startPoint y: 309, endPoint x: 604, endPoint y: 308, distance: 99.0
click at [604, 308] on h2 "[PERSON_NAME] Laboratories's Revenue Growth Drivers" at bounding box center [491, 307] width 478 height 26
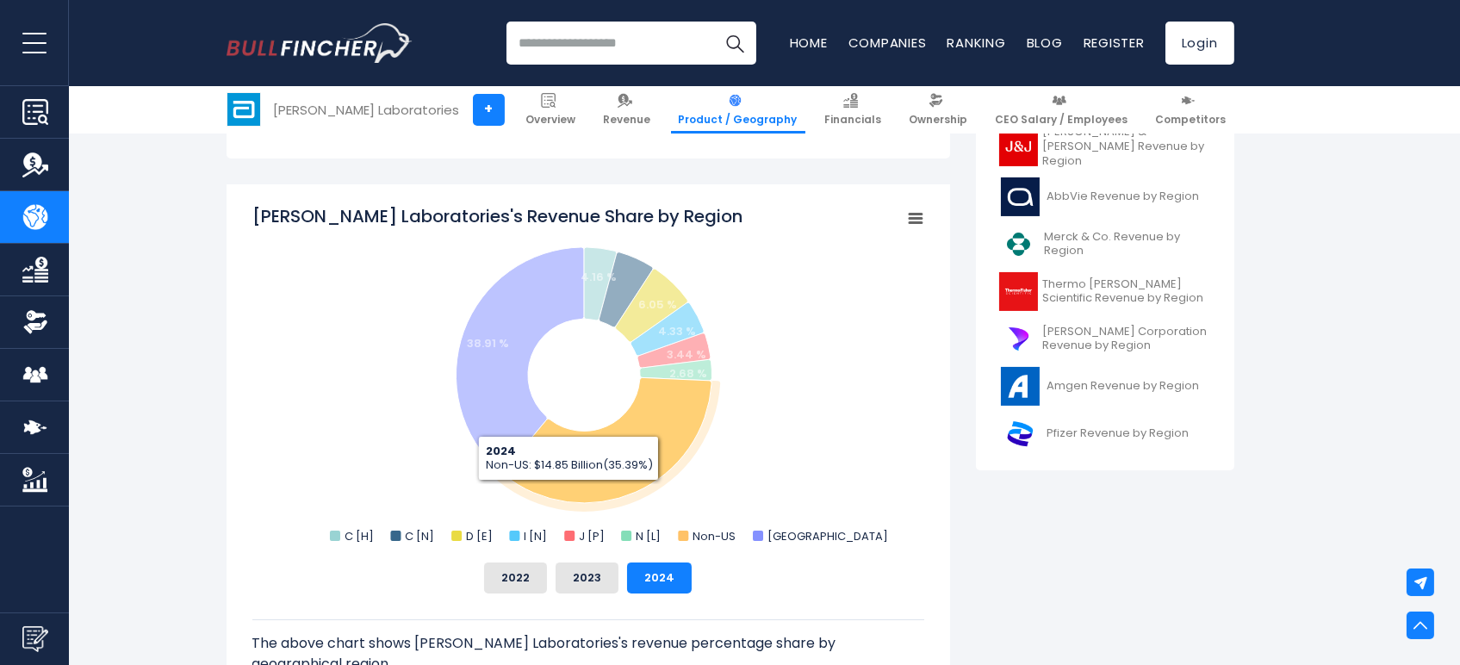
scroll to position [674, 0]
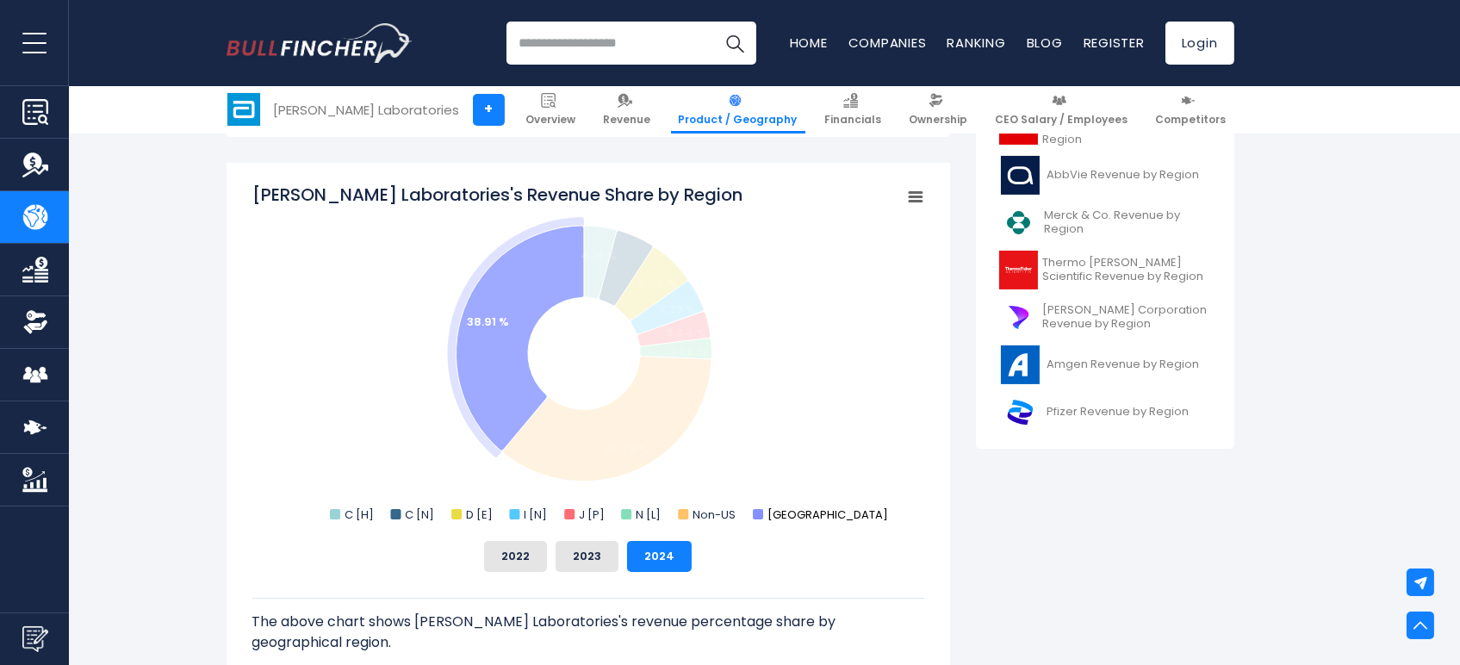
click at [785, 518] on text "[GEOGRAPHIC_DATA]" at bounding box center [827, 514] width 121 height 16
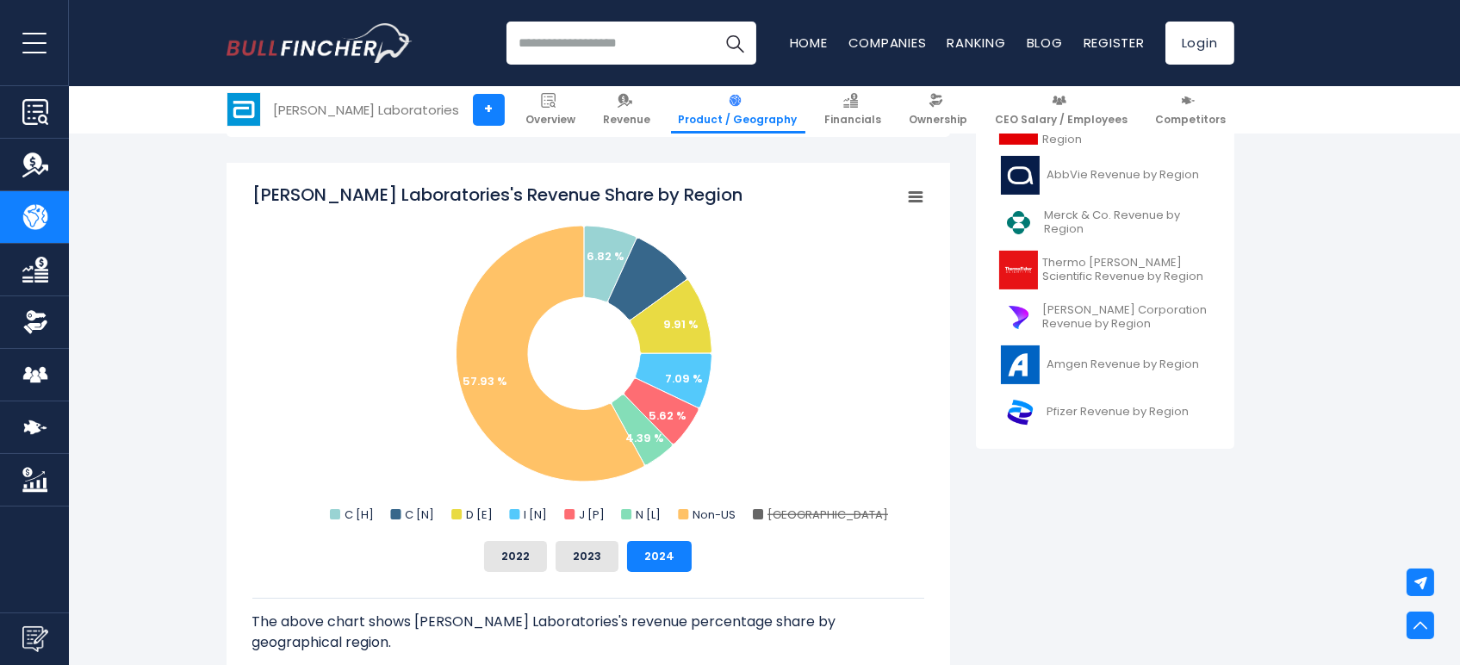
click at [785, 518] on text "[GEOGRAPHIC_DATA]" at bounding box center [827, 514] width 121 height 16
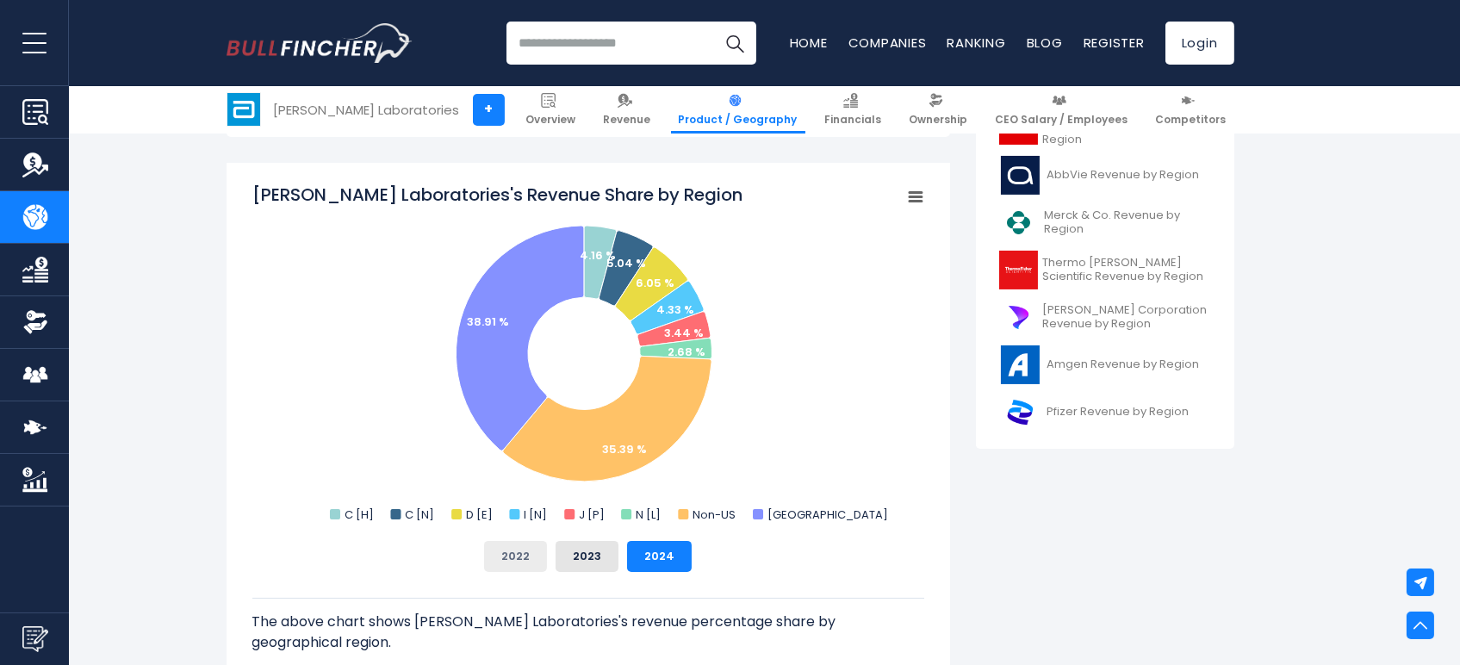
click at [518, 557] on button "2022" at bounding box center [515, 556] width 63 height 31
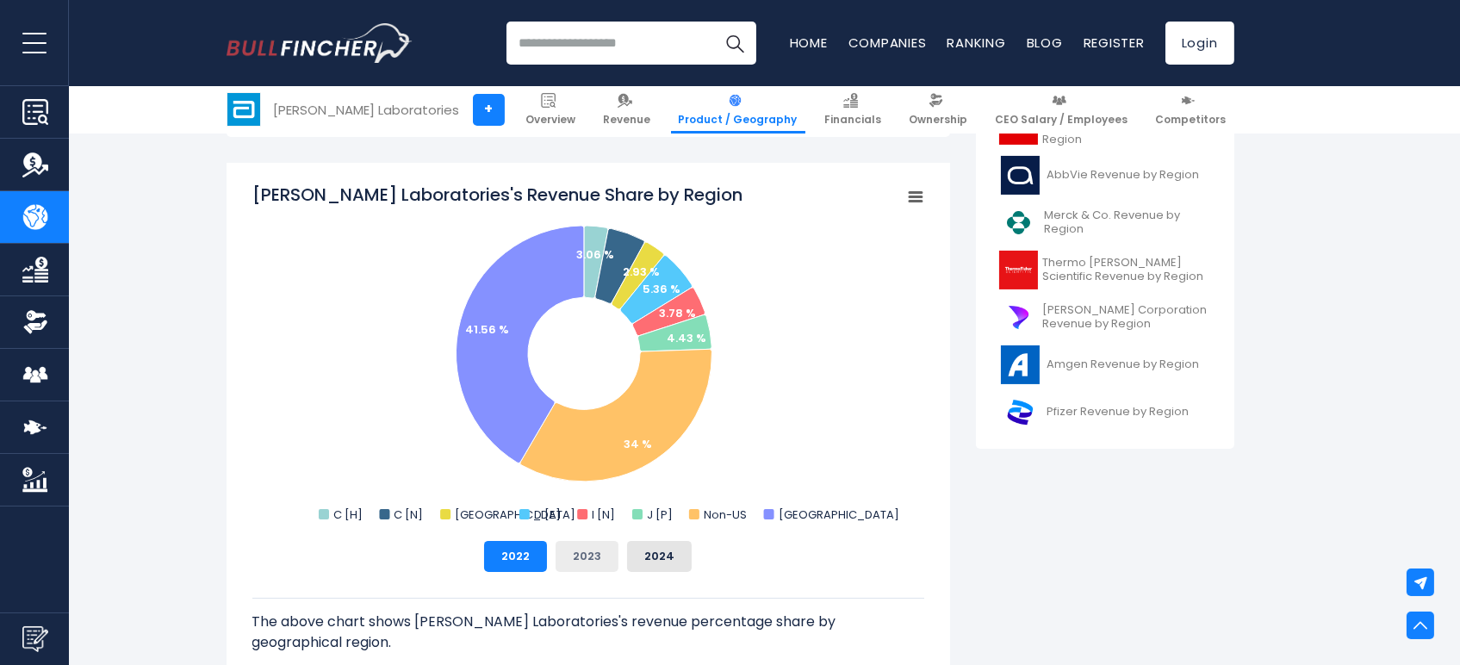
click at [567, 554] on button "2023" at bounding box center [586, 556] width 63 height 31
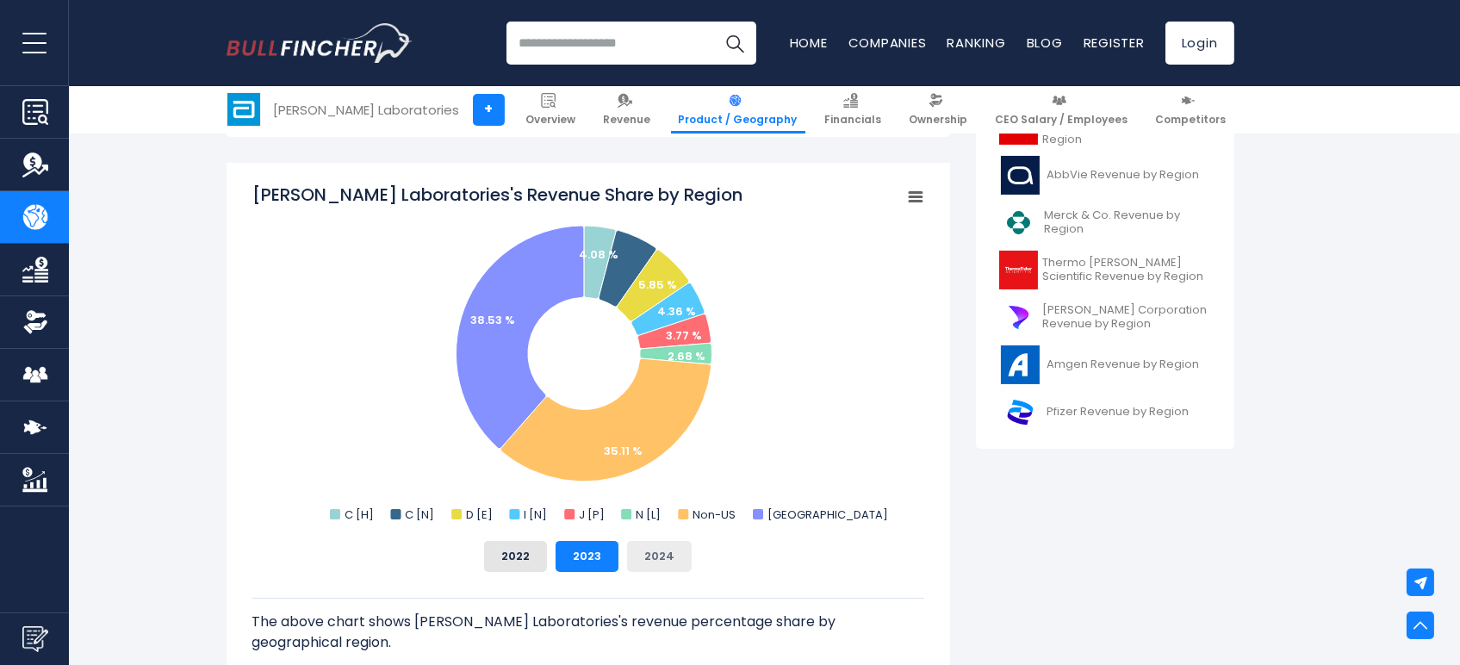
click at [660, 557] on button "2024" at bounding box center [659, 556] width 65 height 31
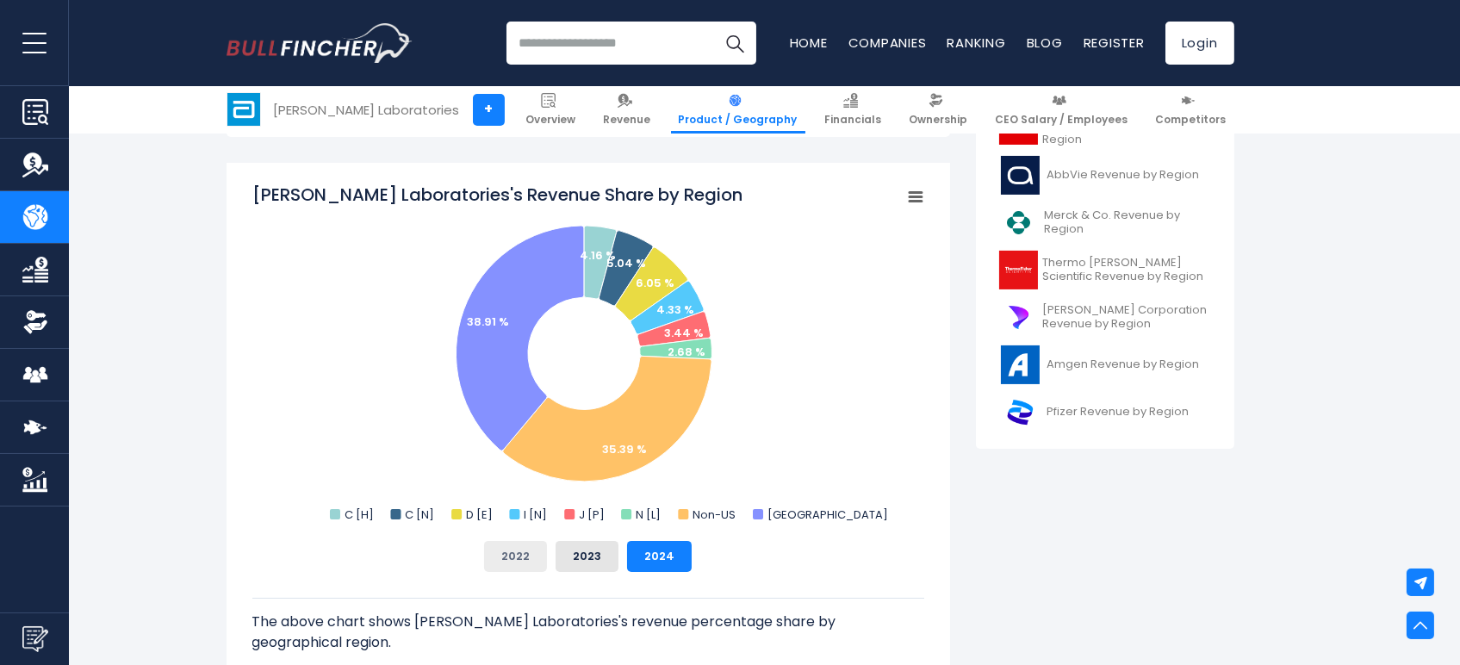
click at [526, 558] on button "2022" at bounding box center [515, 556] width 63 height 31
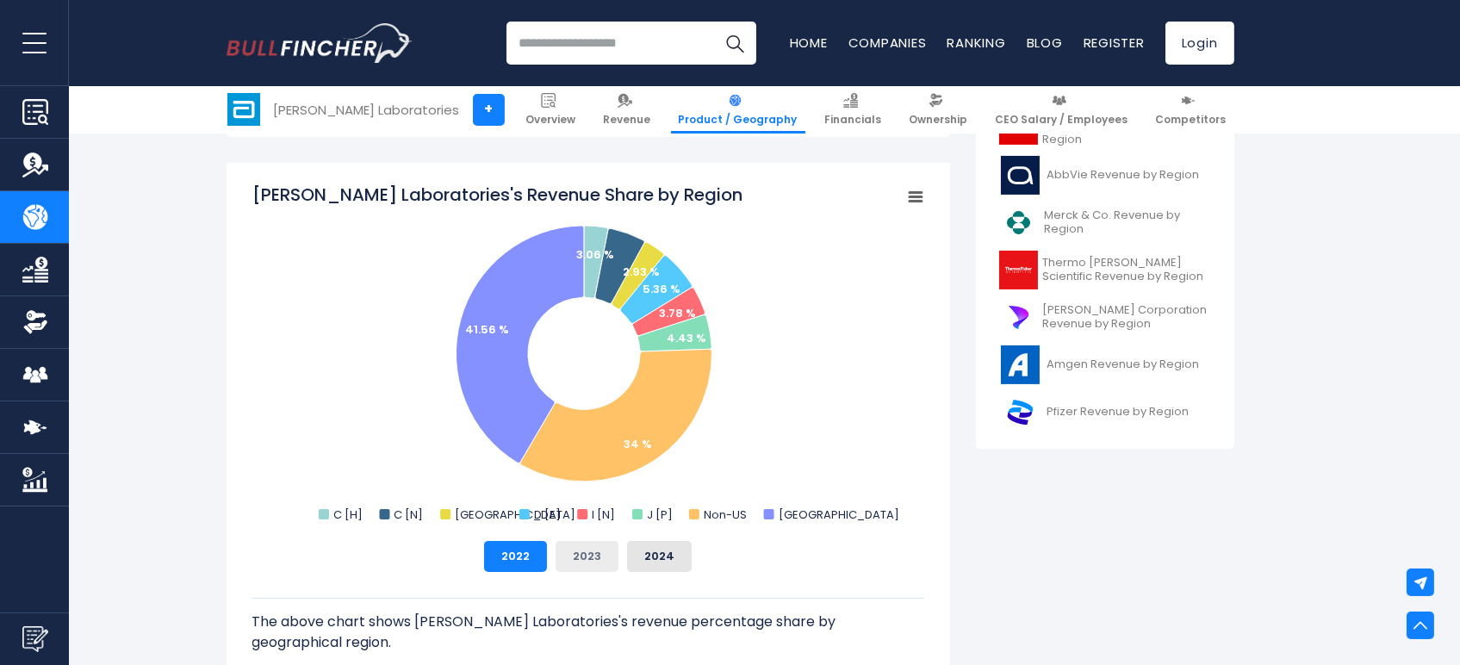
click at [590, 559] on button "2023" at bounding box center [586, 556] width 63 height 31
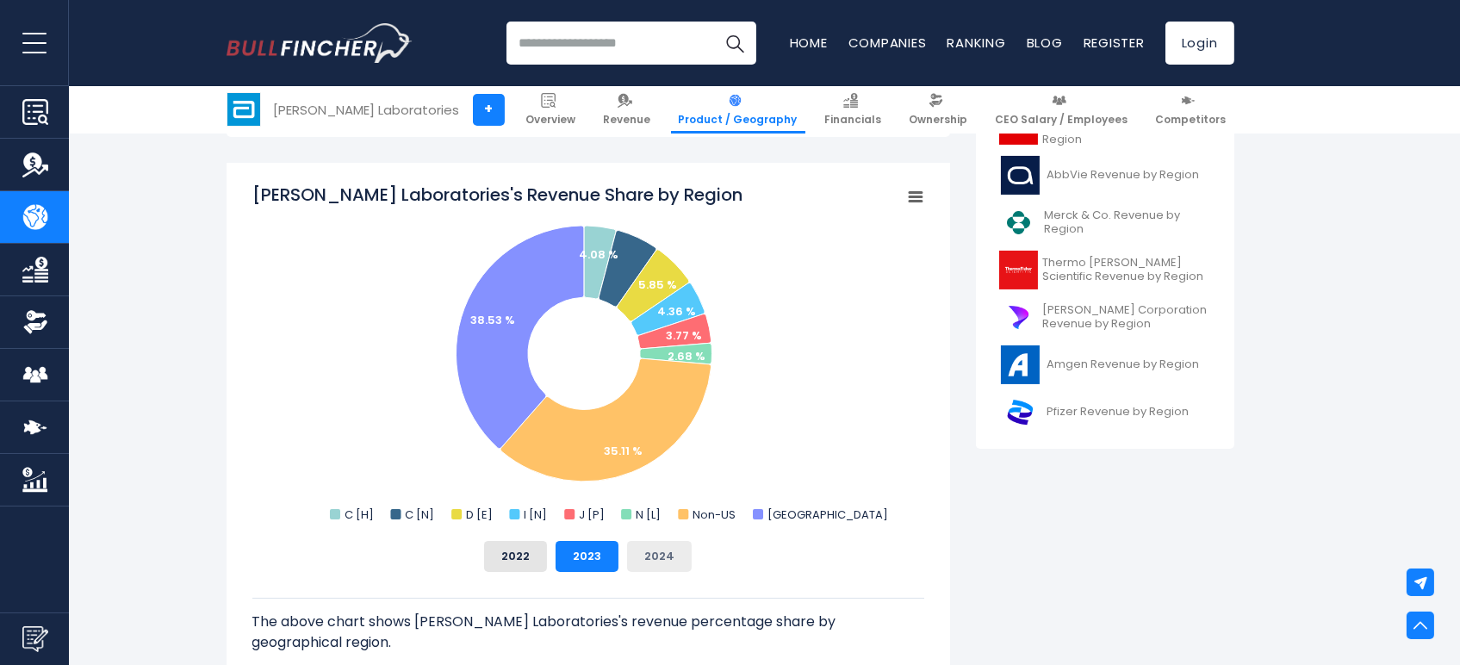
click at [657, 563] on button "2024" at bounding box center [659, 556] width 65 height 31
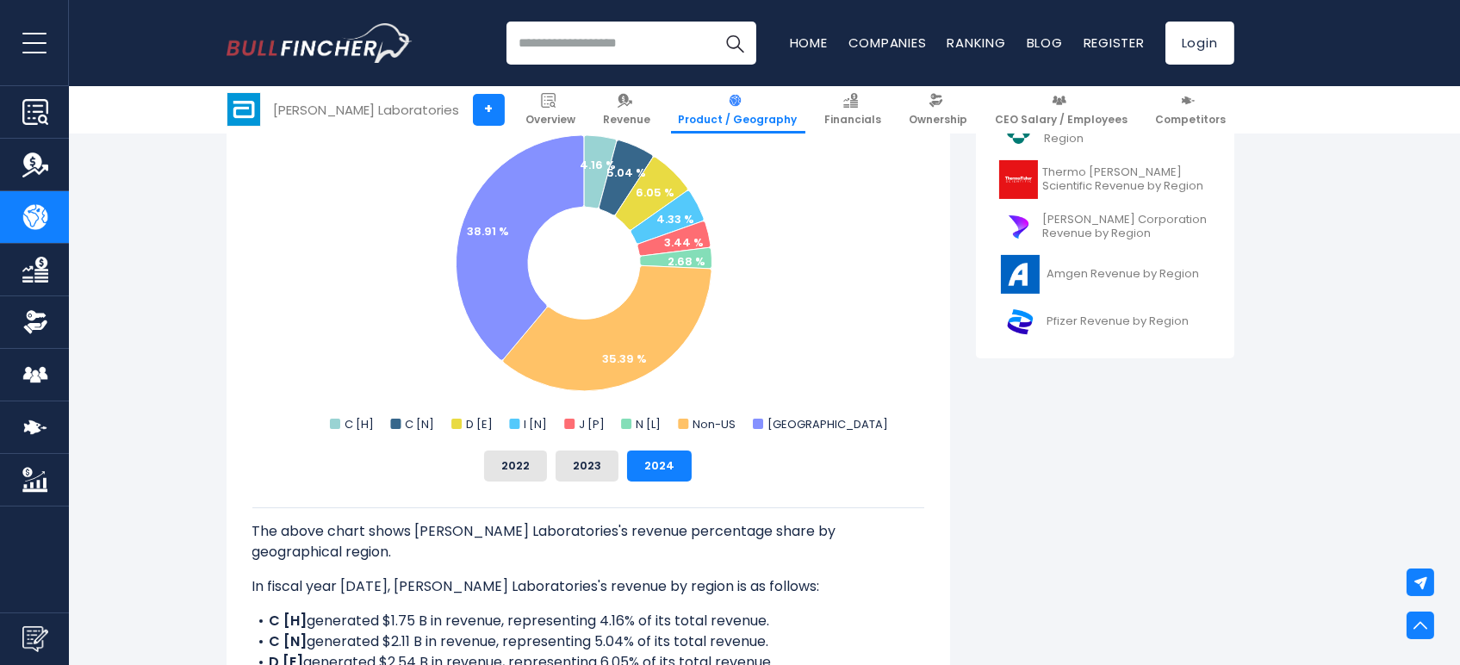
scroll to position [785, 0]
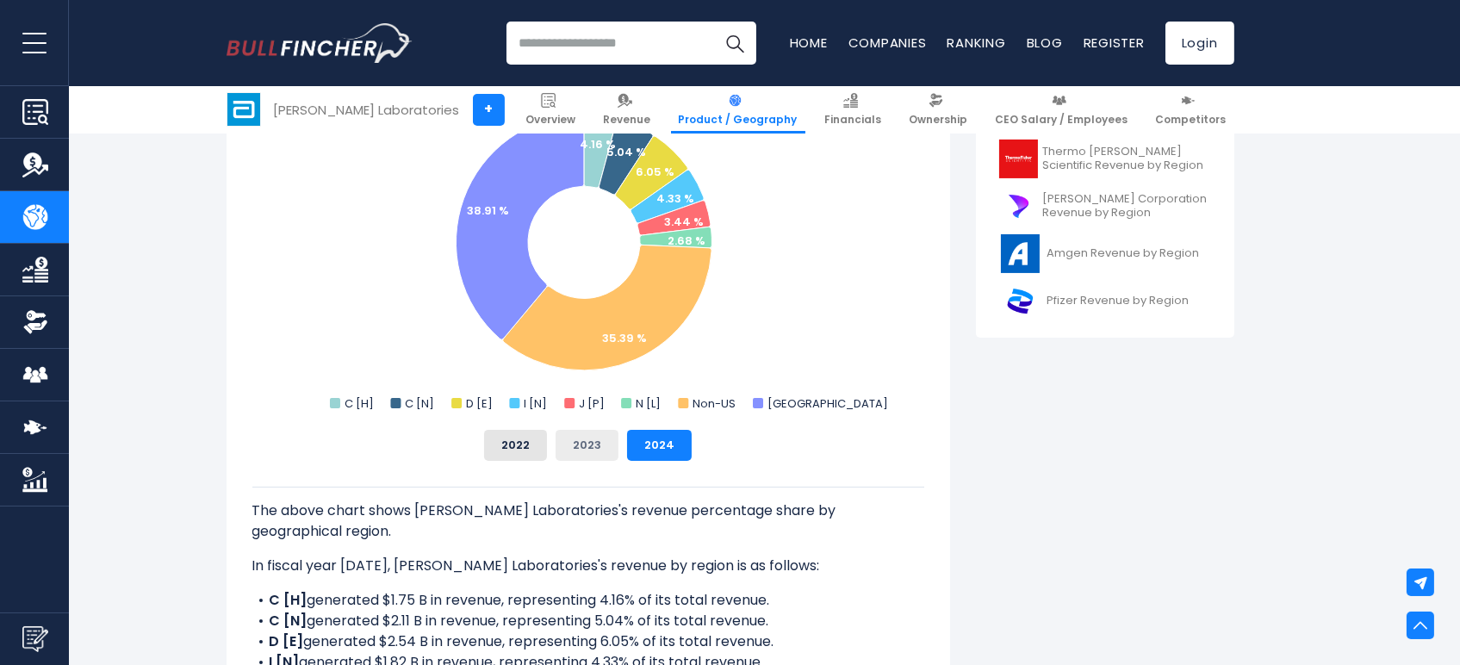
click at [560, 455] on button "2023" at bounding box center [586, 445] width 63 height 31
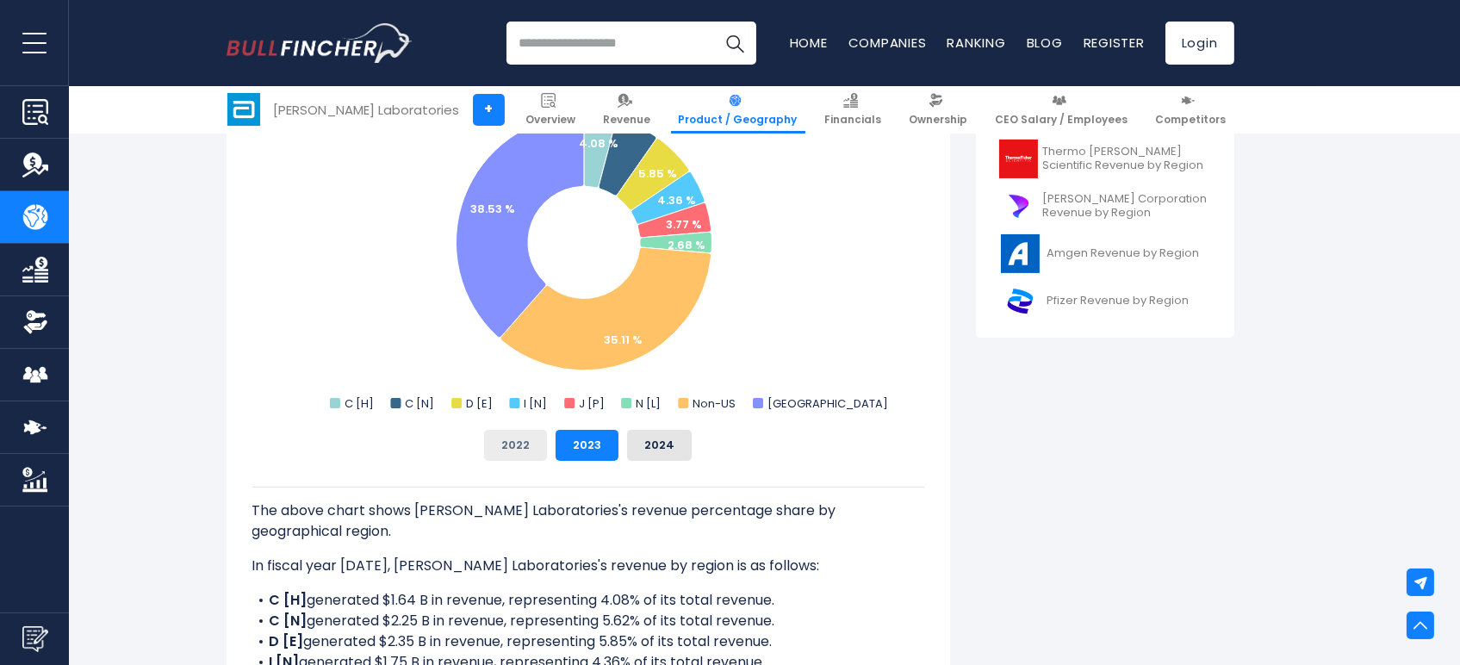
click at [526, 447] on button "2022" at bounding box center [515, 445] width 63 height 31
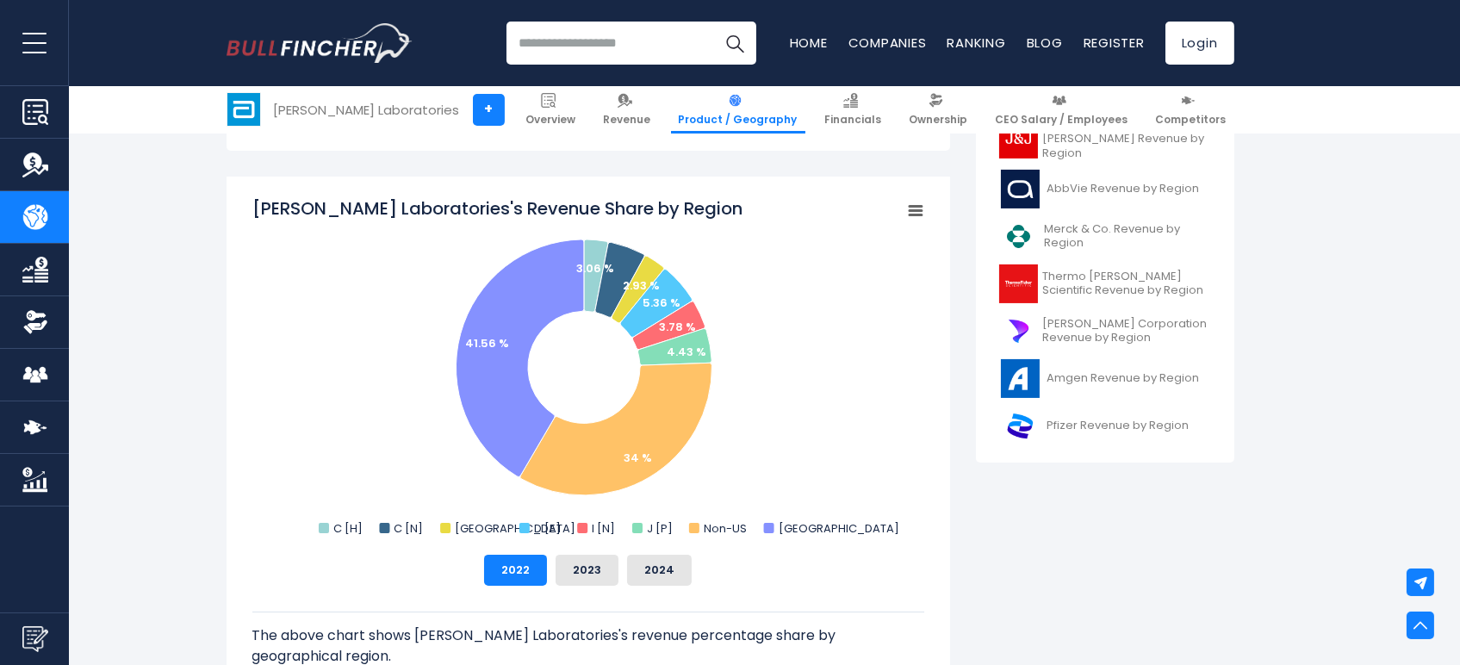
scroll to position [659, 0]
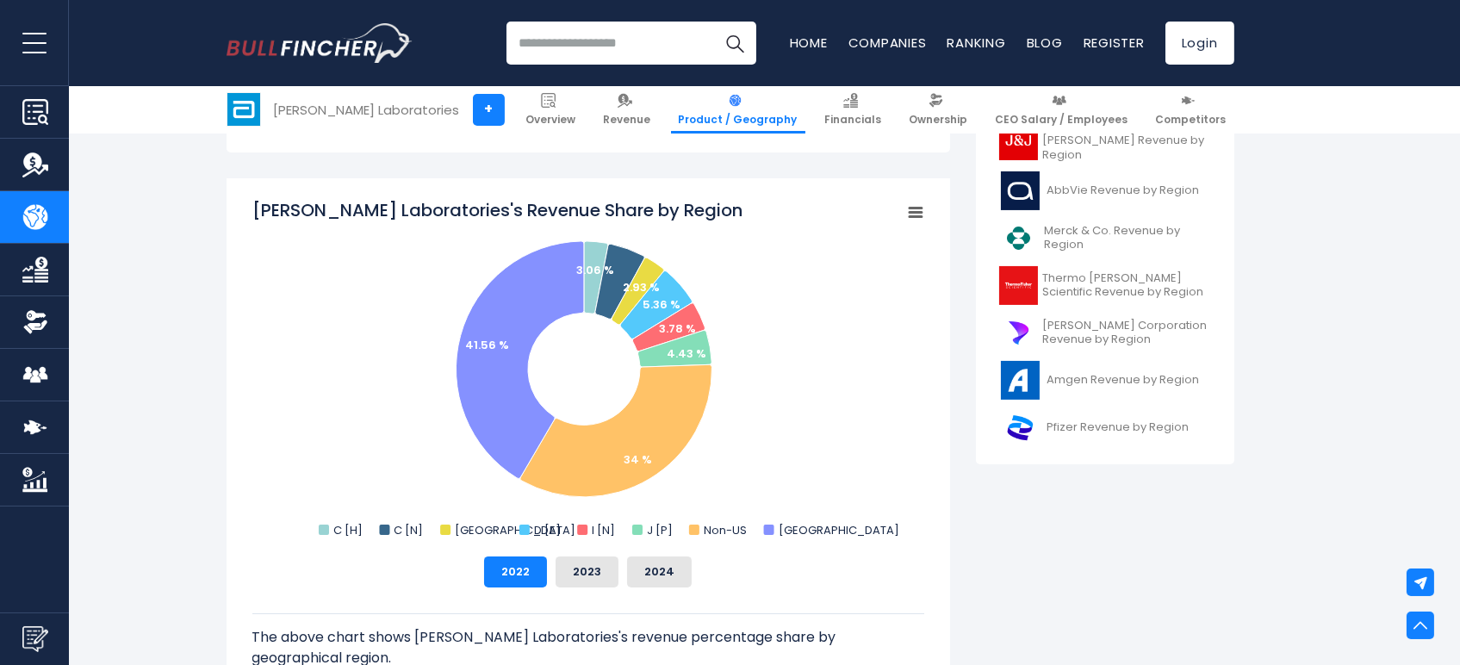
click at [414, 206] on tspan "[PERSON_NAME] Laboratories's Revenue Share by Region" at bounding box center [497, 210] width 490 height 24
drag, startPoint x: 253, startPoint y: 206, endPoint x: 617, endPoint y: 212, distance: 363.4
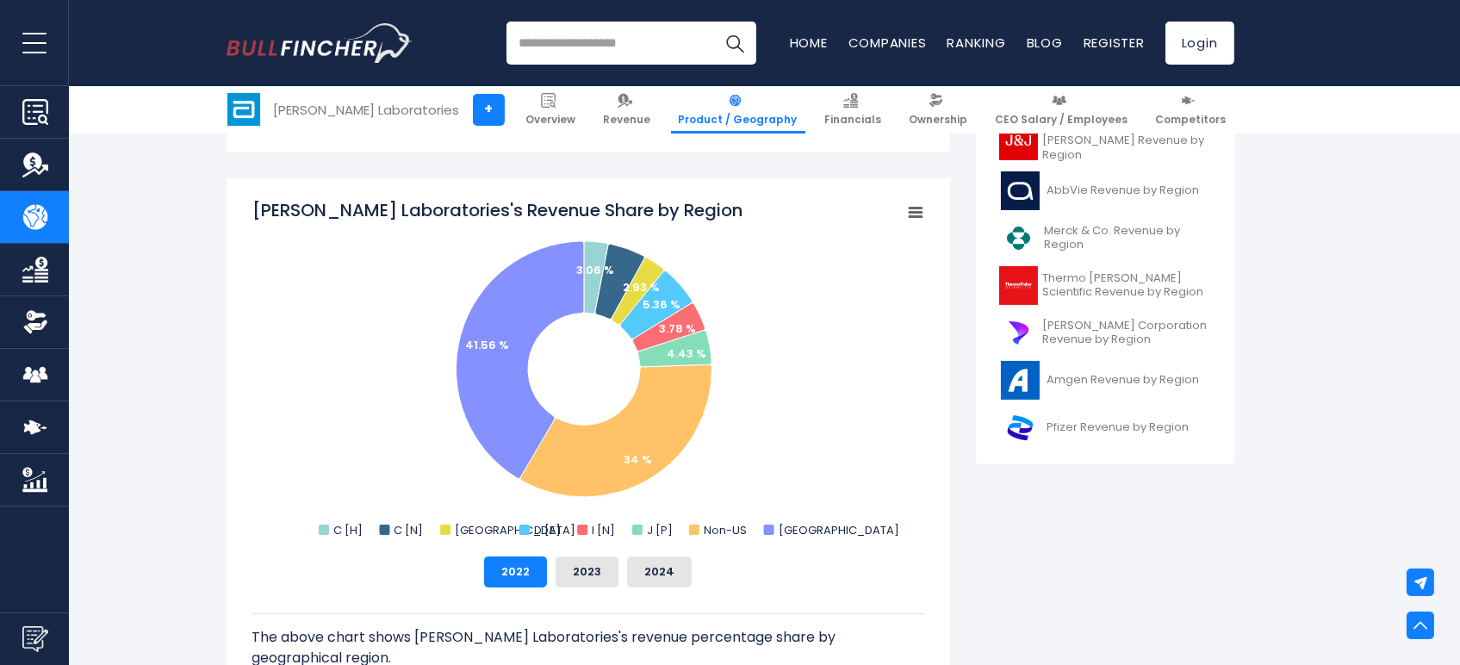
click at [563, 212] on tspan "[PERSON_NAME] Laboratories's Revenue Share by Region" at bounding box center [497, 210] width 490 height 24
drag, startPoint x: 657, startPoint y: 208, endPoint x: 542, endPoint y: 211, distance: 115.4
click at [542, 211] on tspan "[PERSON_NAME] Laboratories's Revenue Share by Region" at bounding box center [497, 210] width 490 height 24
click at [914, 216] on icon "Abbott Laboratories's Revenue Share by Region" at bounding box center [915, 212] width 12 height 9
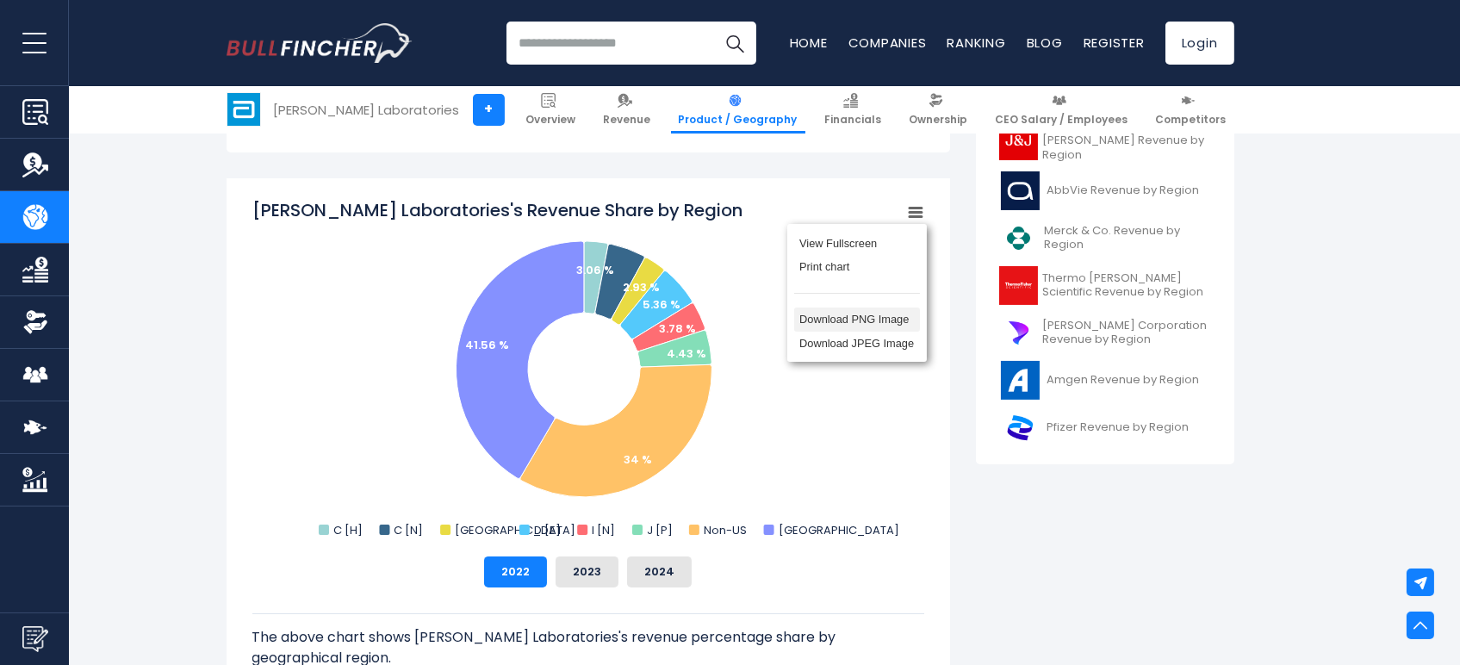
click at [861, 325] on li "Download PNG Image" at bounding box center [857, 319] width 126 height 24
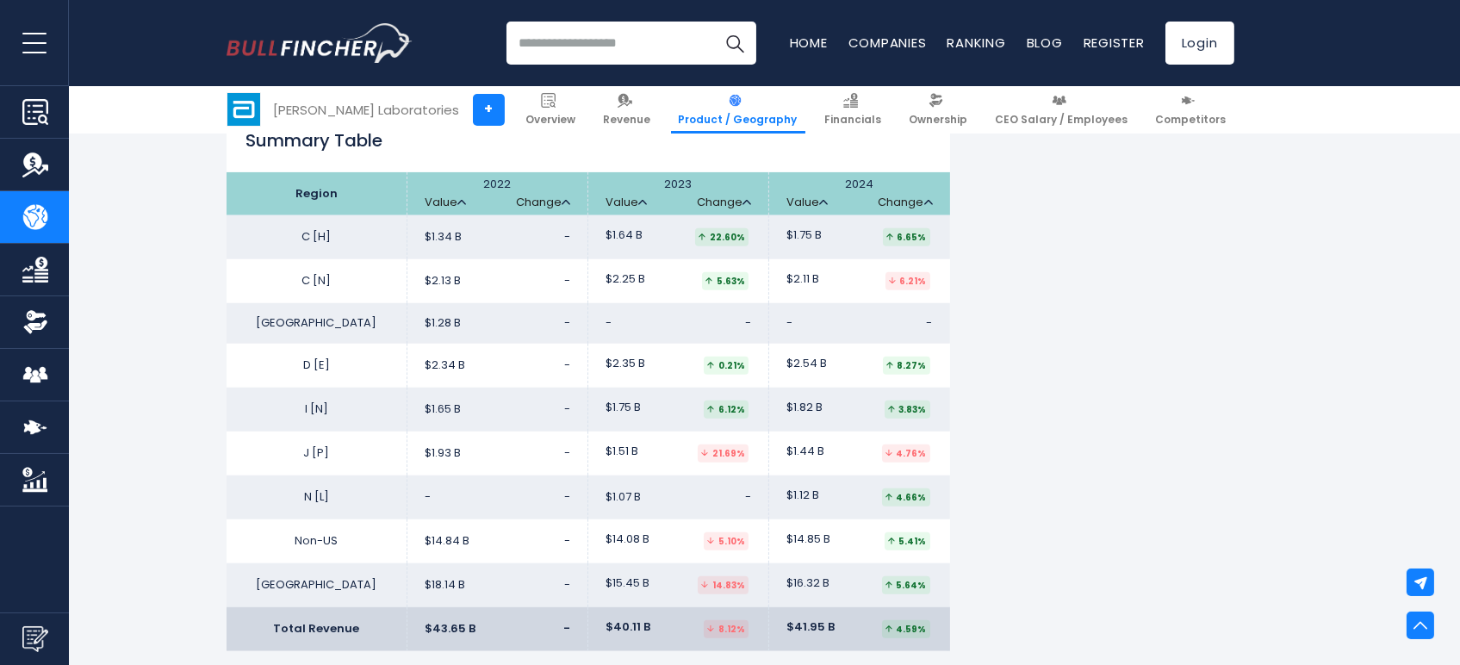
scroll to position [3377, 0]
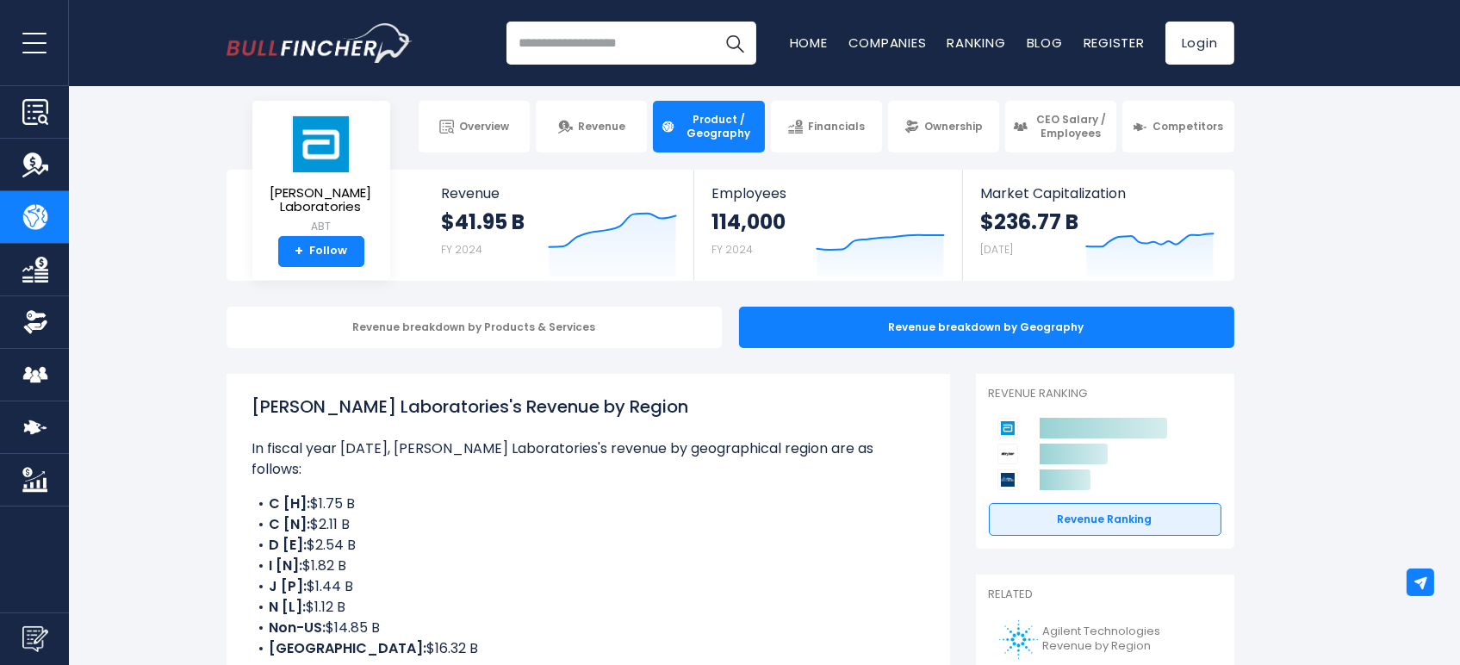
scroll to position [9, 0]
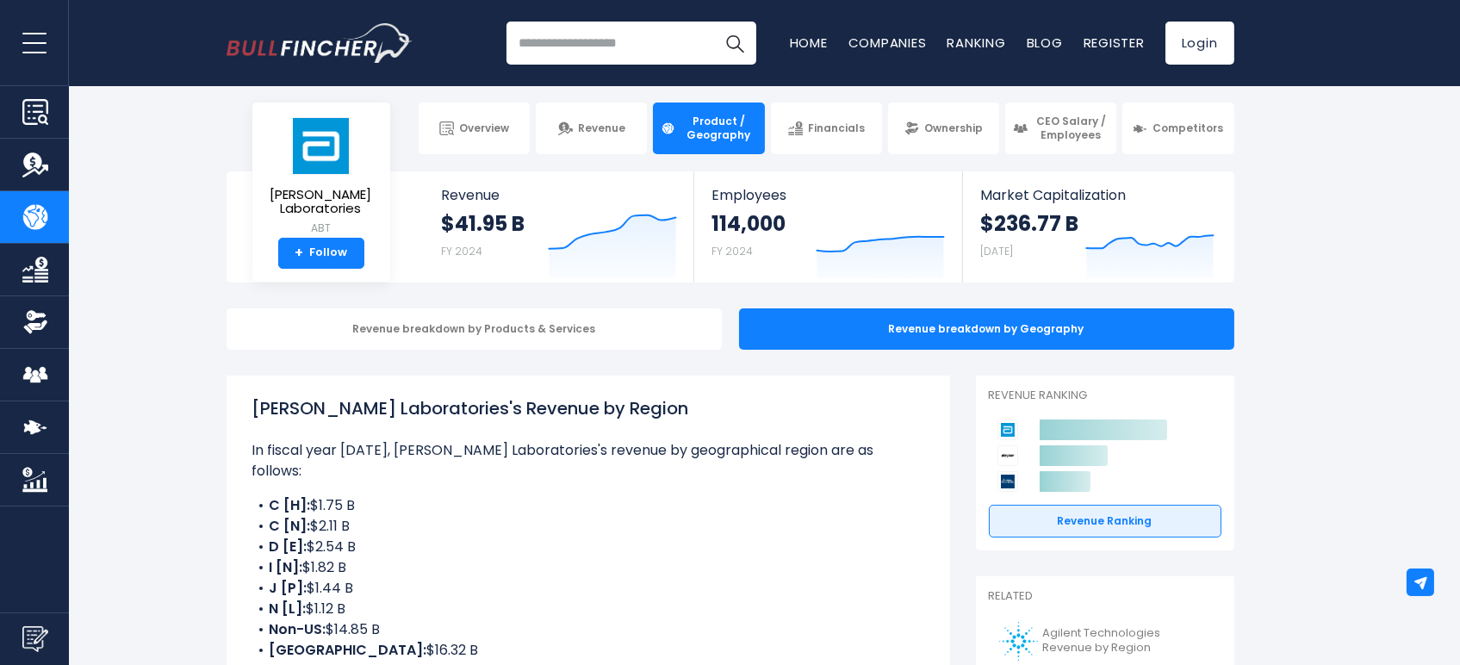
click at [475, 409] on h1 "[PERSON_NAME] Laboratories's Revenue by Region" at bounding box center [588, 408] width 672 height 26
drag, startPoint x: 269, startPoint y: 409, endPoint x: 624, endPoint y: 414, distance: 355.7
click at [624, 414] on h1 "Abbott Laboratories's Revenue by Region" at bounding box center [588, 408] width 672 height 26
copy h1 "Abbott Laboratories's Revenue by Region"
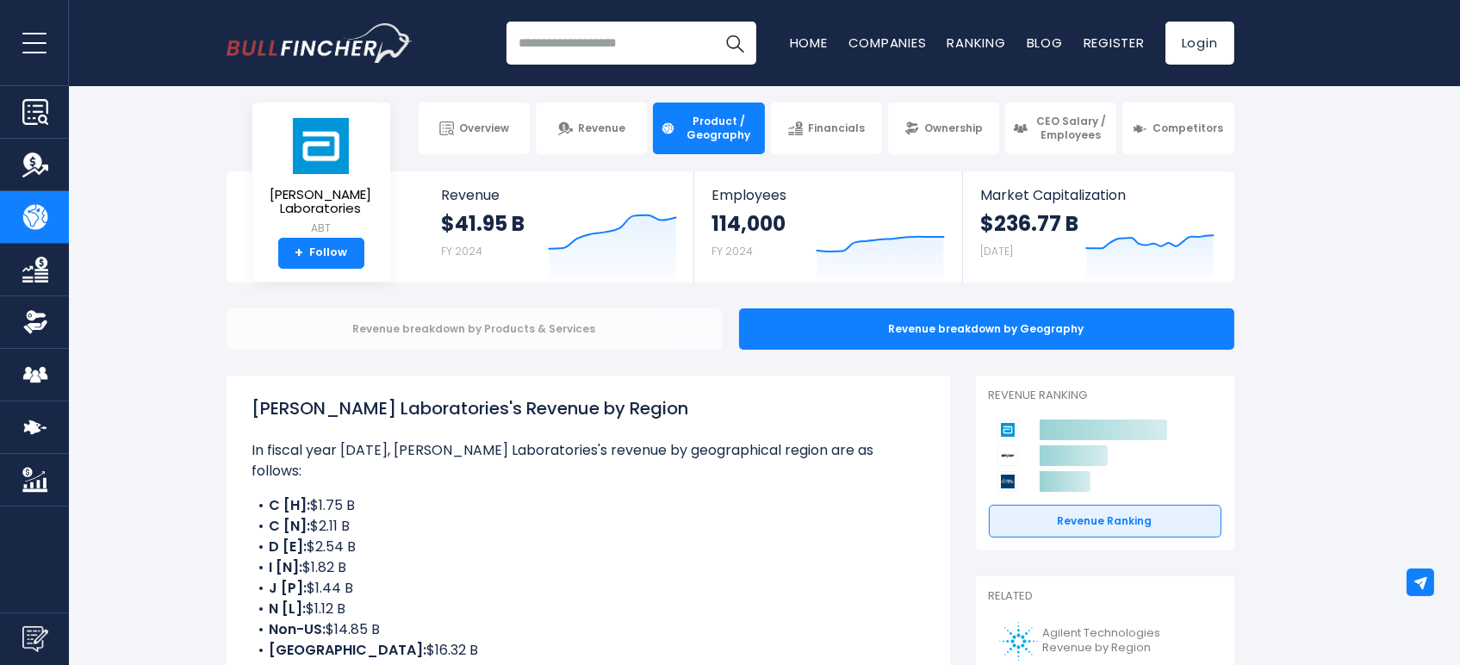
click at [598, 336] on div "Revenue breakdown by Products & Services" at bounding box center [473, 328] width 495 height 41
click at [549, 331] on div "Revenue breakdown by Products & Services" at bounding box center [473, 328] width 495 height 41
click at [568, 318] on div "Revenue breakdown by Products & Services" at bounding box center [473, 328] width 495 height 41
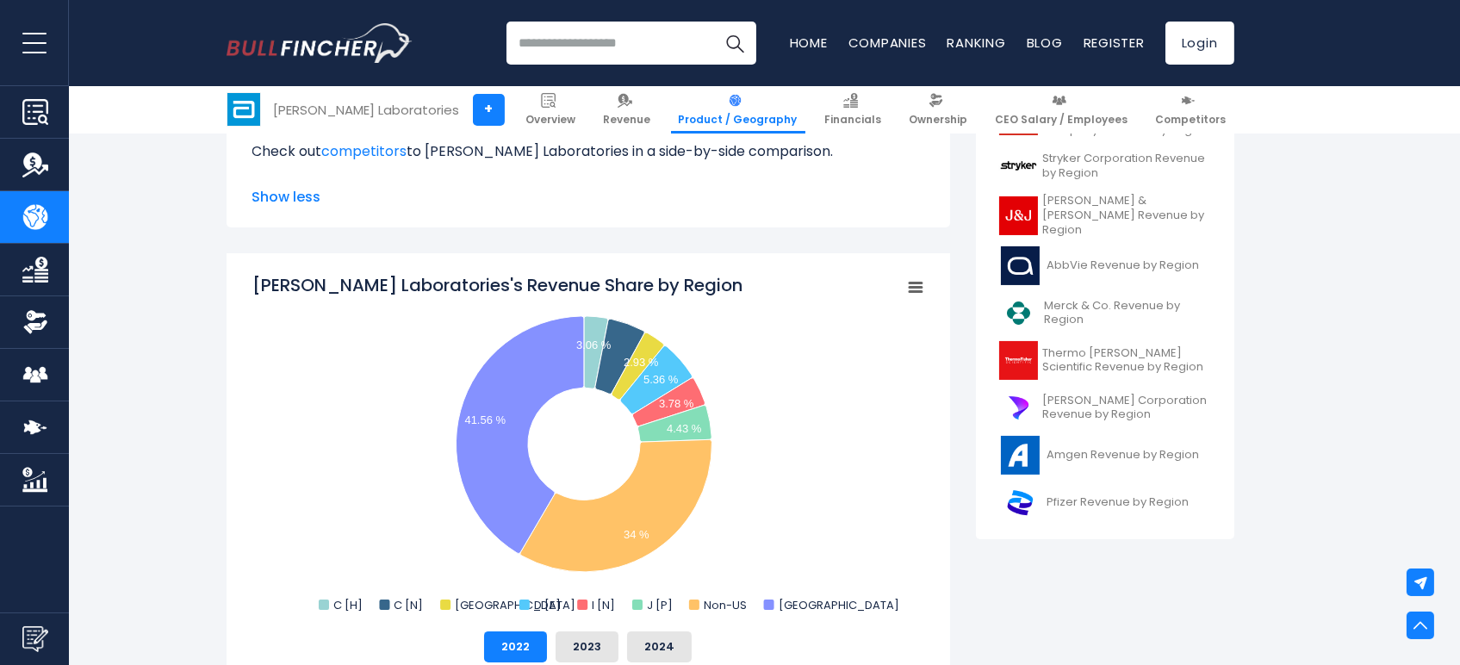
scroll to position [966, 0]
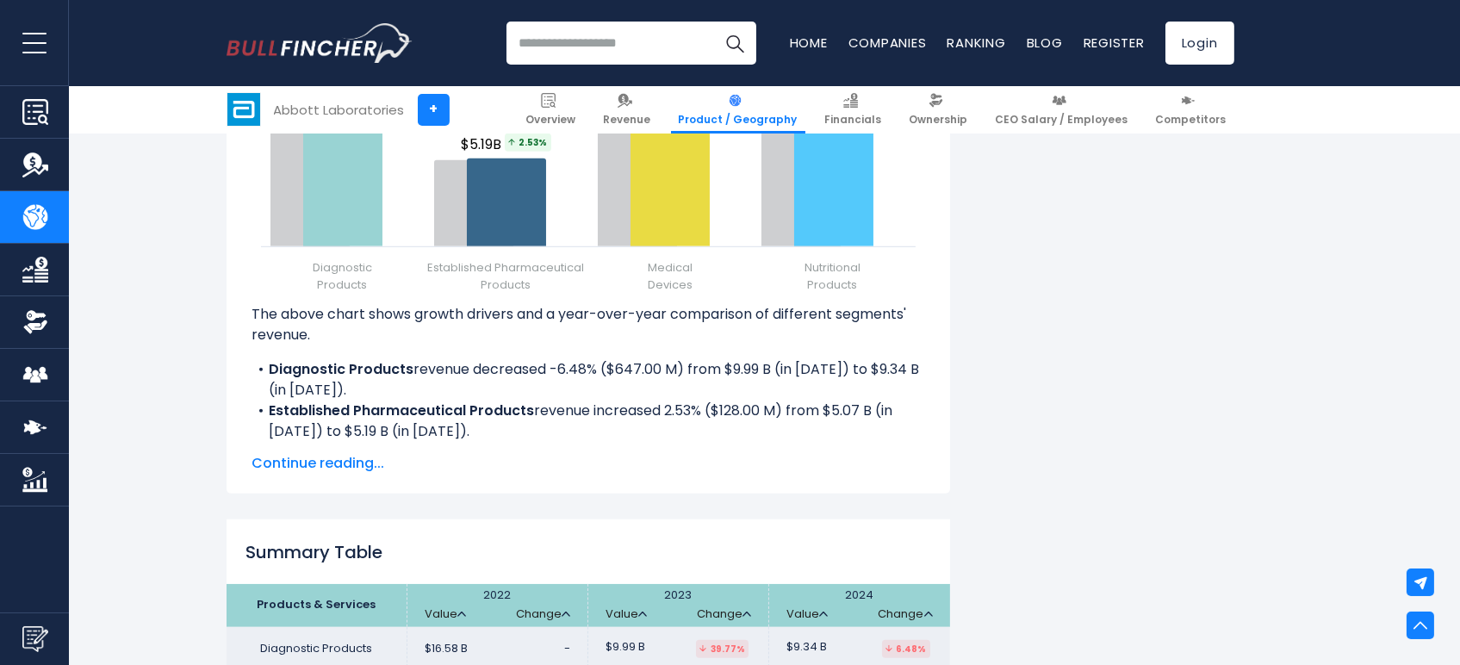
scroll to position [2105, 0]
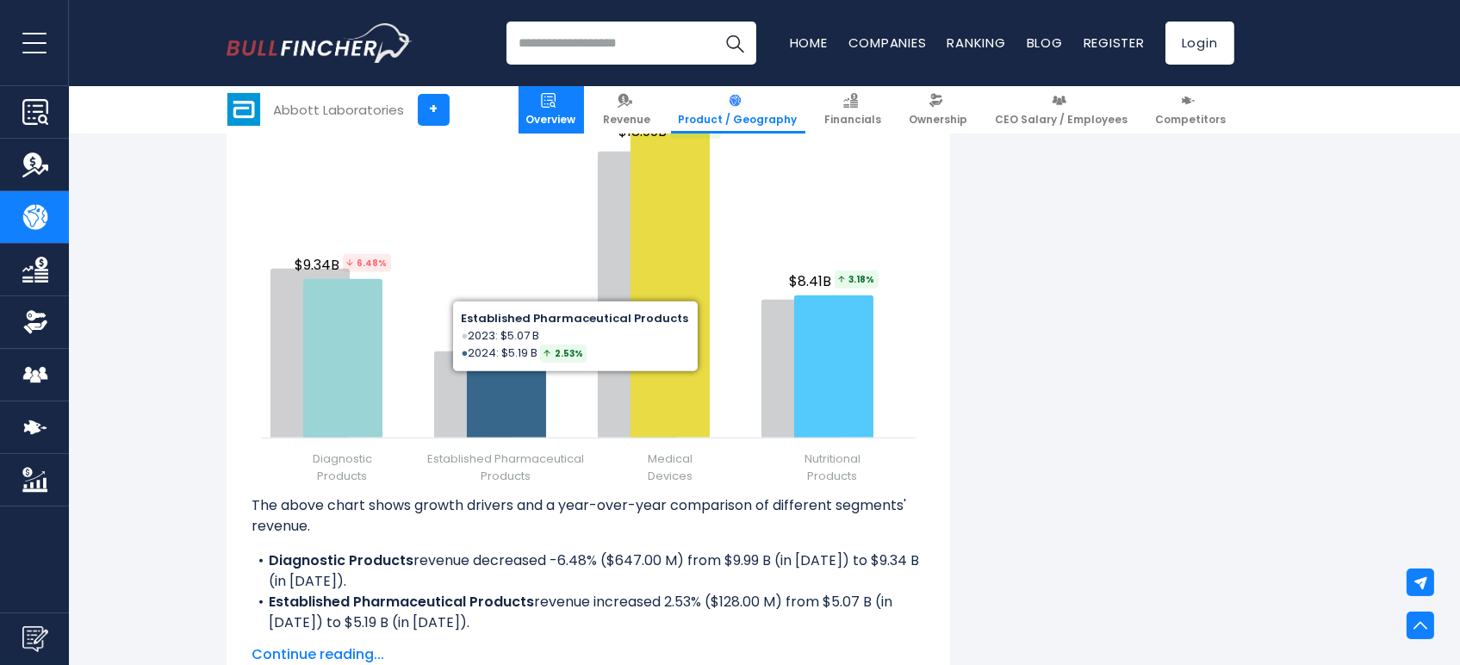
click at [584, 97] on link "Overview" at bounding box center [550, 109] width 65 height 47
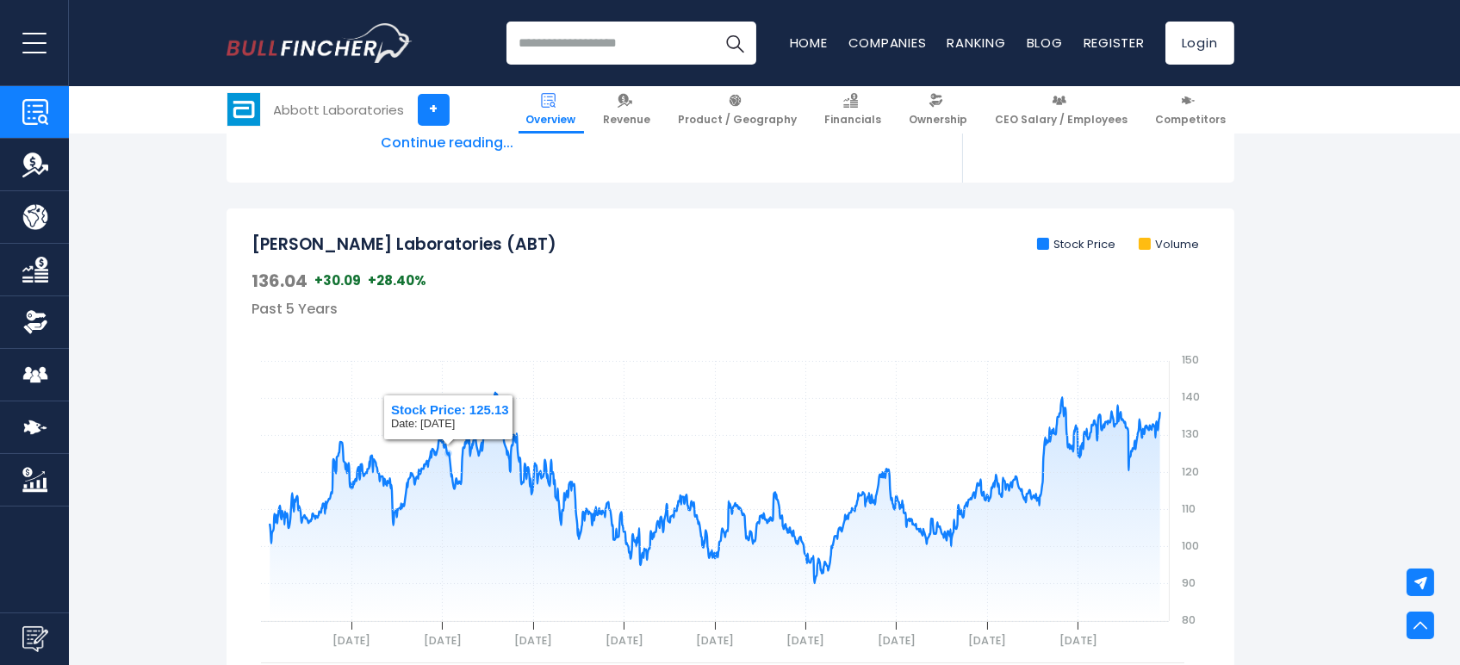
scroll to position [287, 0]
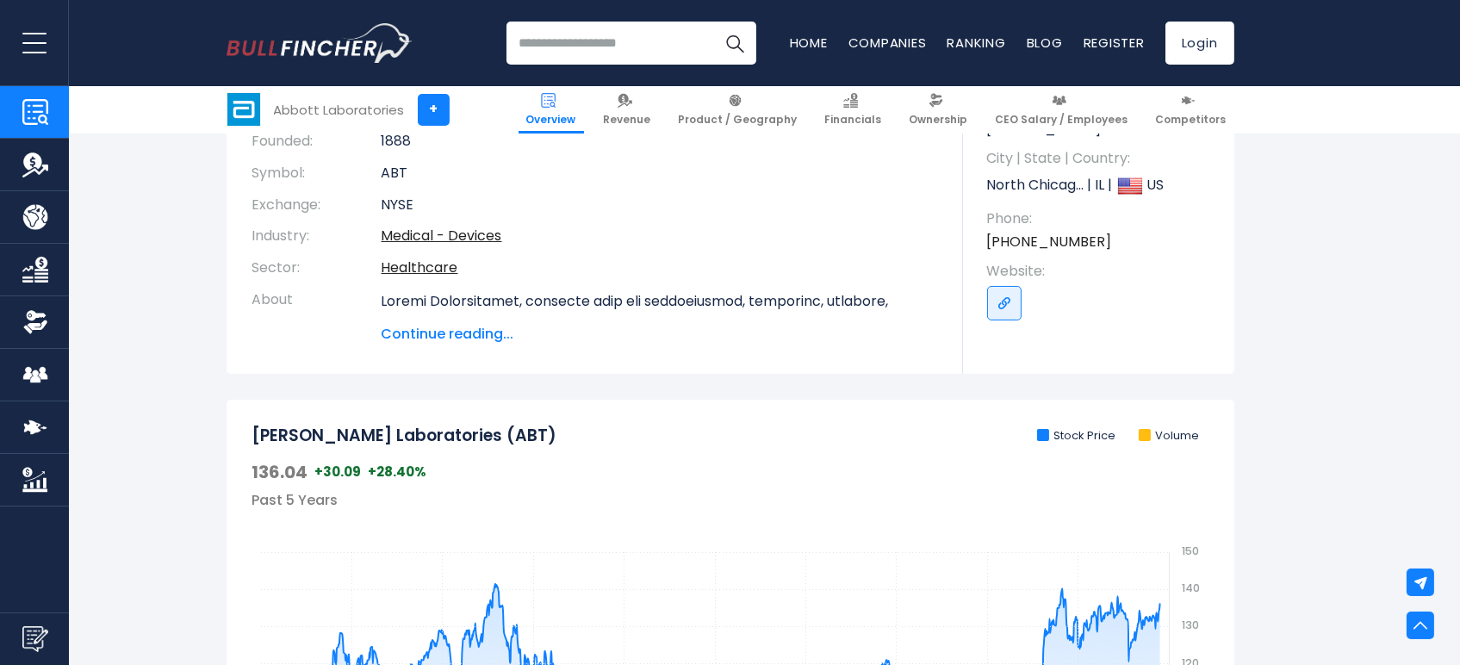
click at [448, 336] on span "Continue reading..." at bounding box center [658, 334] width 555 height 21
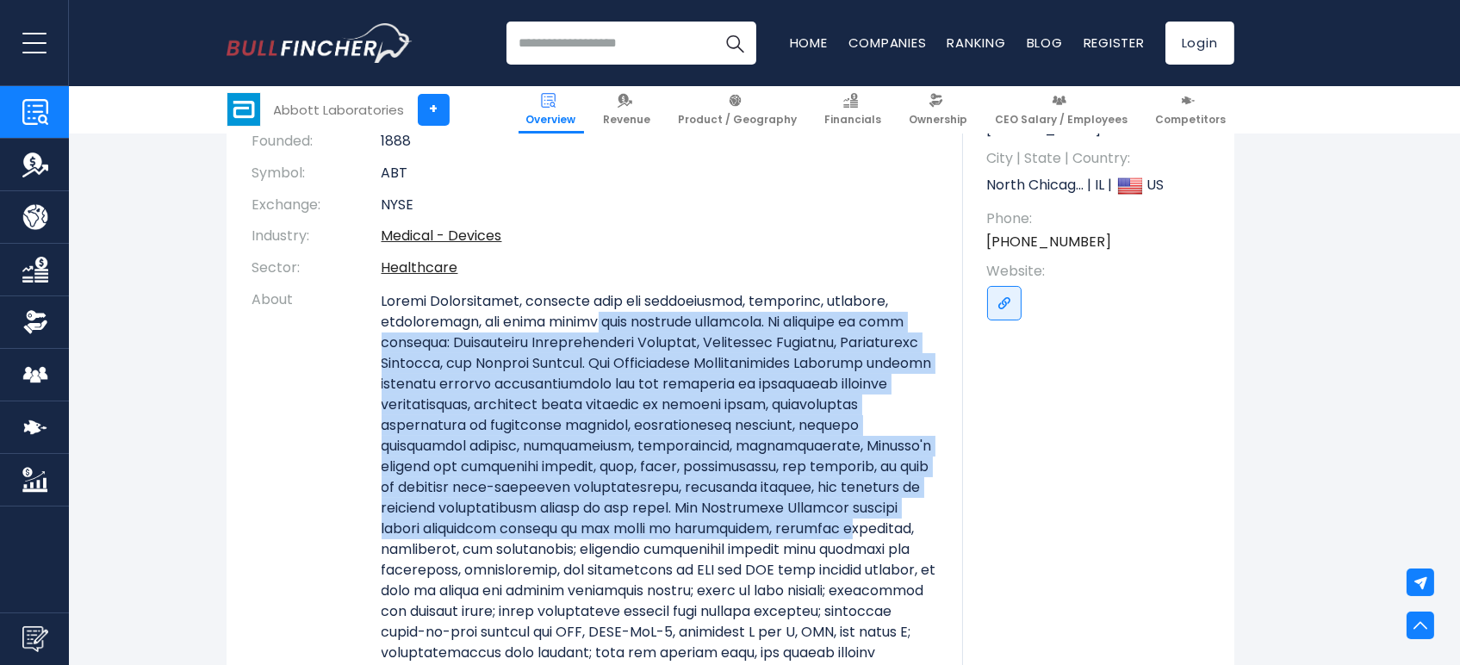
drag, startPoint x: 592, startPoint y: 313, endPoint x: 829, endPoint y: 539, distance: 327.1
click at [829, 538] on p at bounding box center [658, 559] width 555 height 537
click at [587, 405] on p at bounding box center [658, 559] width 555 height 537
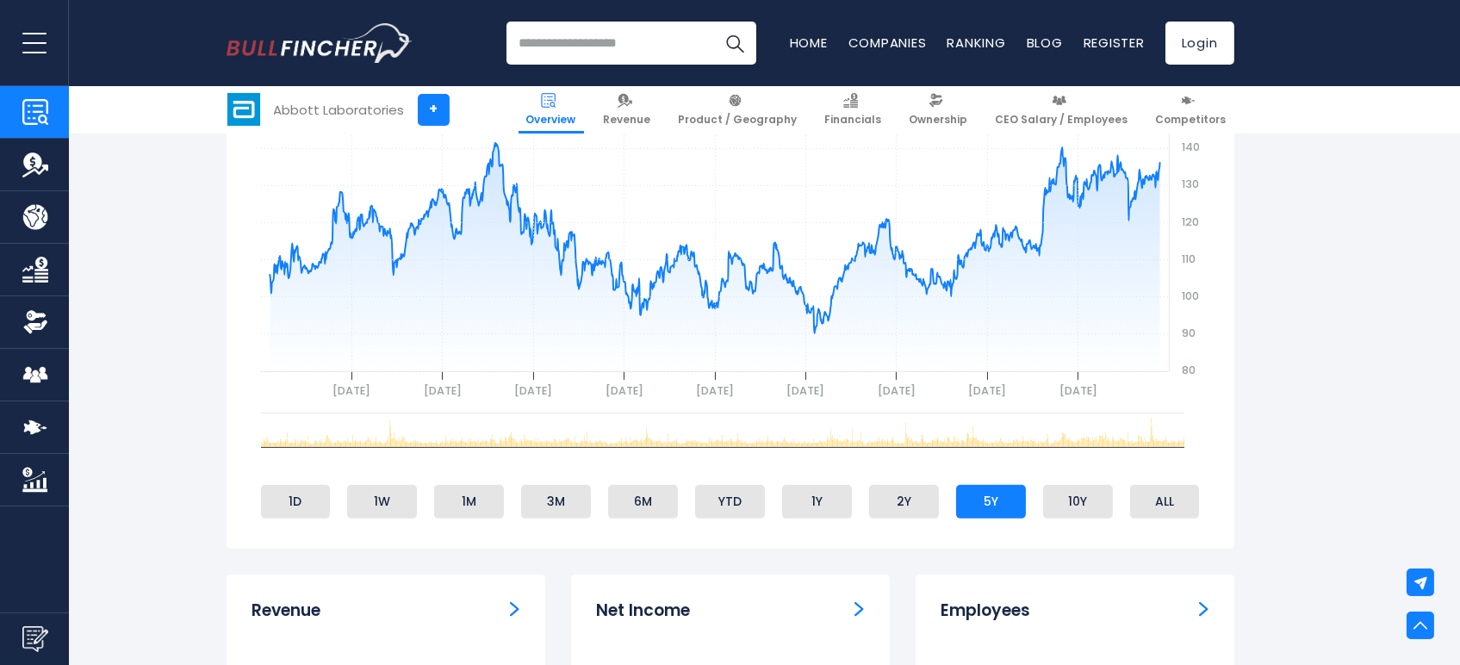
scroll to position [1626, 0]
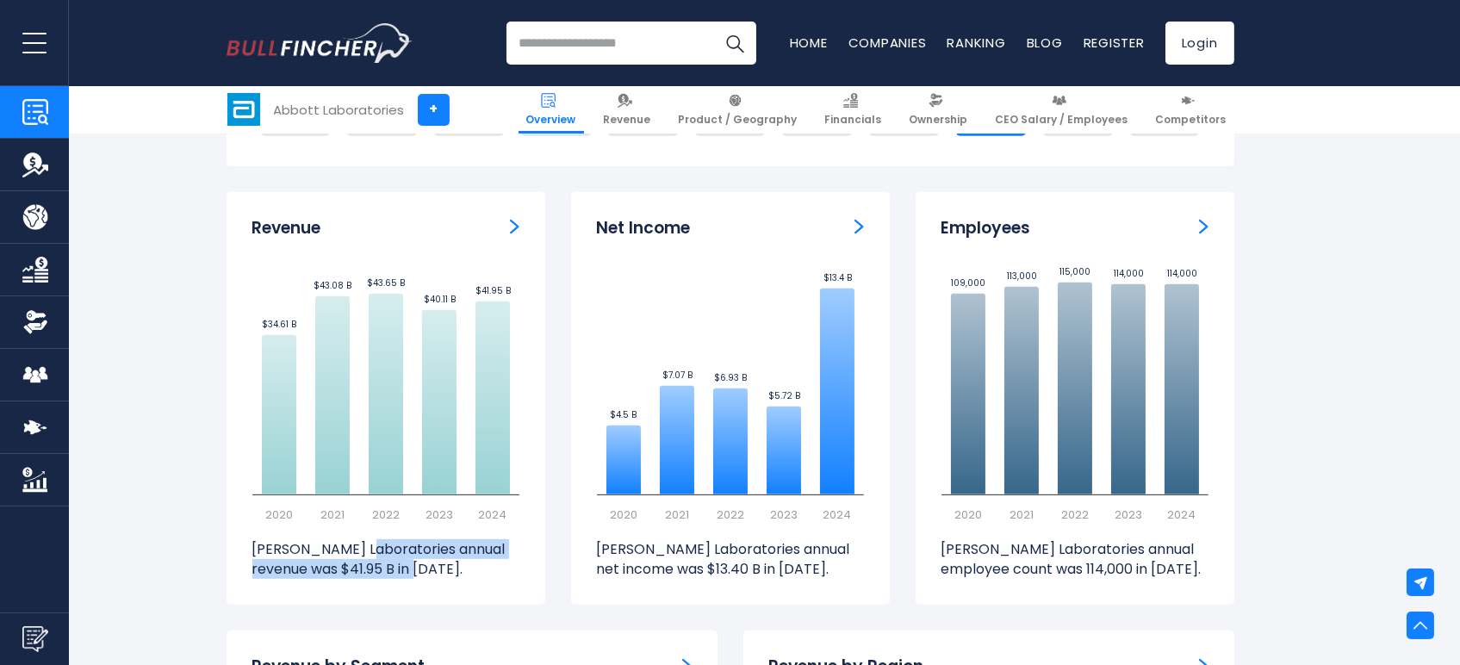
drag, startPoint x: 365, startPoint y: 544, endPoint x: 397, endPoint y: 572, distance: 42.1
click at [397, 572] on p "[PERSON_NAME] Laboratories annual revenue was $41.95 B in [DATE]." at bounding box center [385, 559] width 267 height 39
click at [411, 570] on p "[PERSON_NAME] Laboratories annual revenue was $41.95 B in [DATE]." at bounding box center [385, 559] width 267 height 39
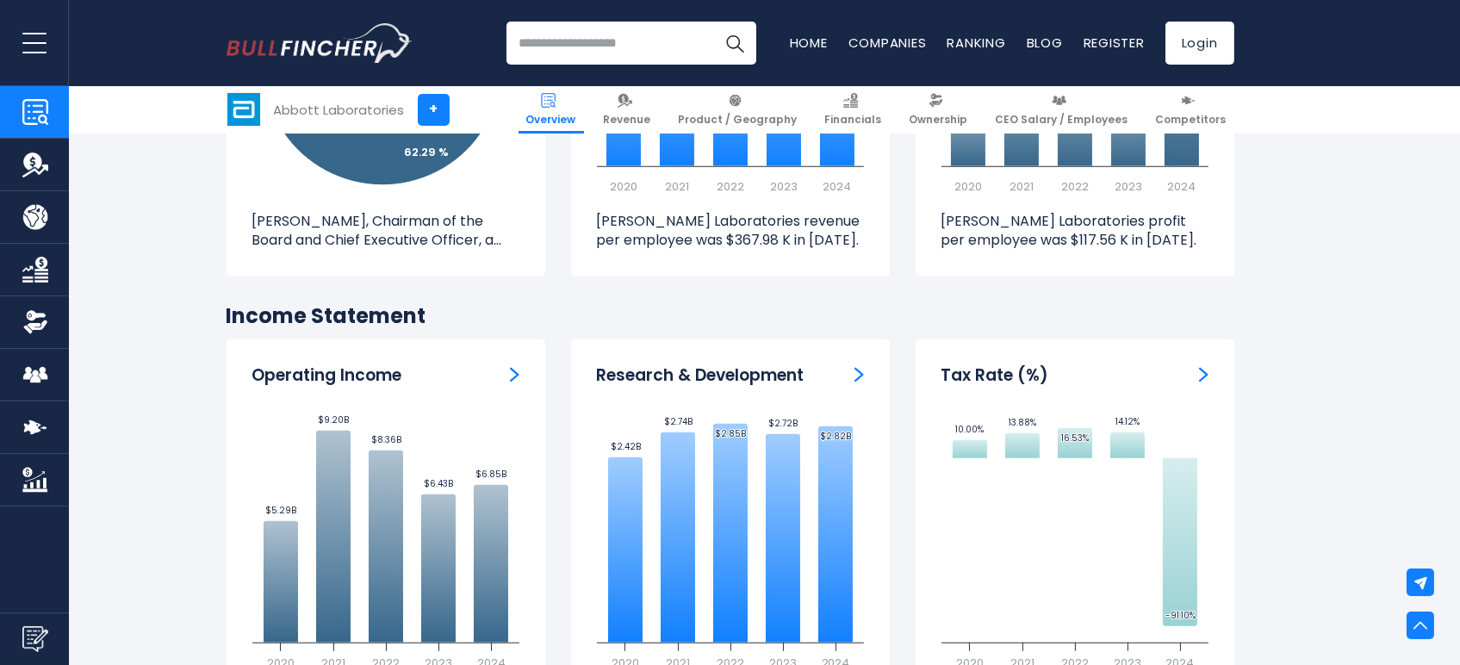
scroll to position [3061, 0]
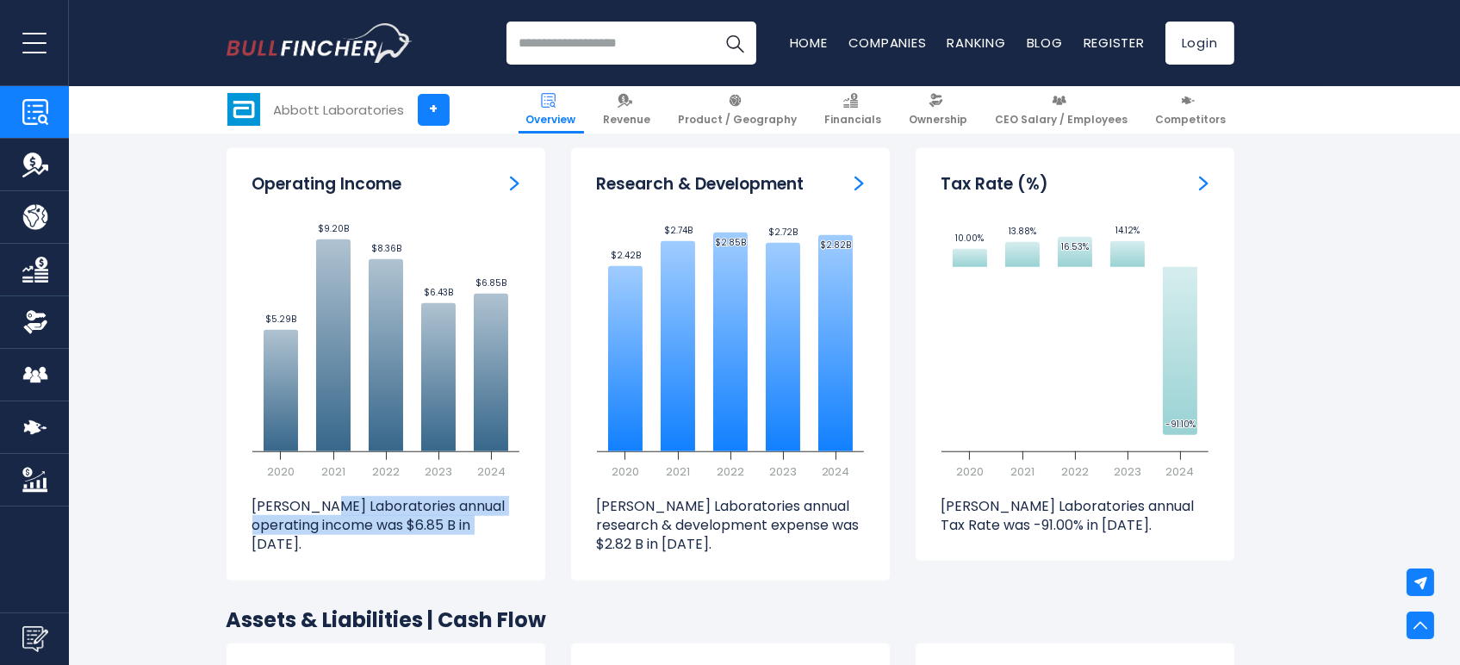
drag, startPoint x: 333, startPoint y: 505, endPoint x: 451, endPoint y: 529, distance: 120.2
click at [451, 529] on p "[PERSON_NAME] Laboratories annual operating income was $6.85 B in [DATE]." at bounding box center [385, 526] width 267 height 58
click at [436, 528] on p "[PERSON_NAME] Laboratories annual operating income was $6.85 B in [DATE]." at bounding box center [385, 526] width 267 height 58
click at [449, 527] on p "[PERSON_NAME] Laboratories annual operating income was $6.85 B in [DATE]." at bounding box center [385, 526] width 267 height 58
drag, startPoint x: 442, startPoint y: 524, endPoint x: 245, endPoint y: 501, distance: 197.7
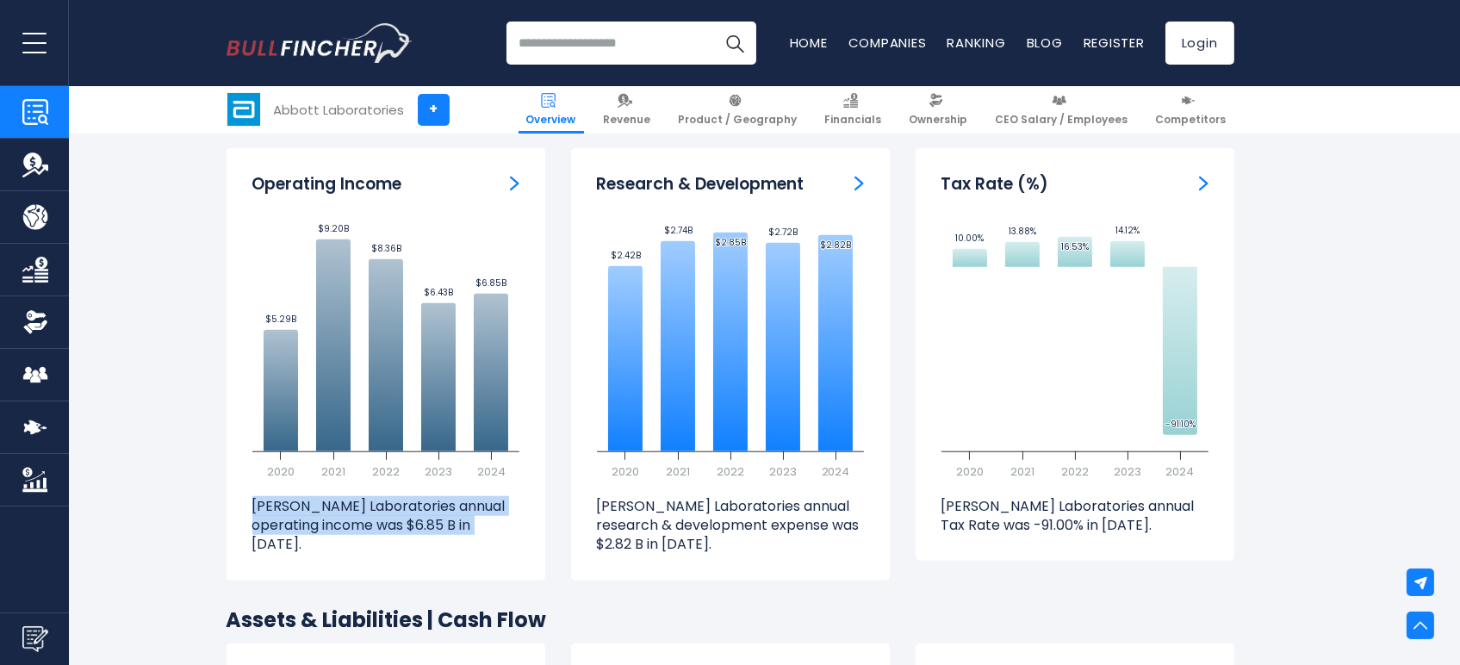
click at [245, 501] on div "Operating Income Created with Highcharts 12.1.2 $5.29B ​ $5.29B $9.20B ​ $9.20B…" at bounding box center [385, 364] width 319 height 432
click at [326, 519] on p "[PERSON_NAME] Laboratories annual operating income was $6.85 B in [DATE]." at bounding box center [385, 526] width 267 height 58
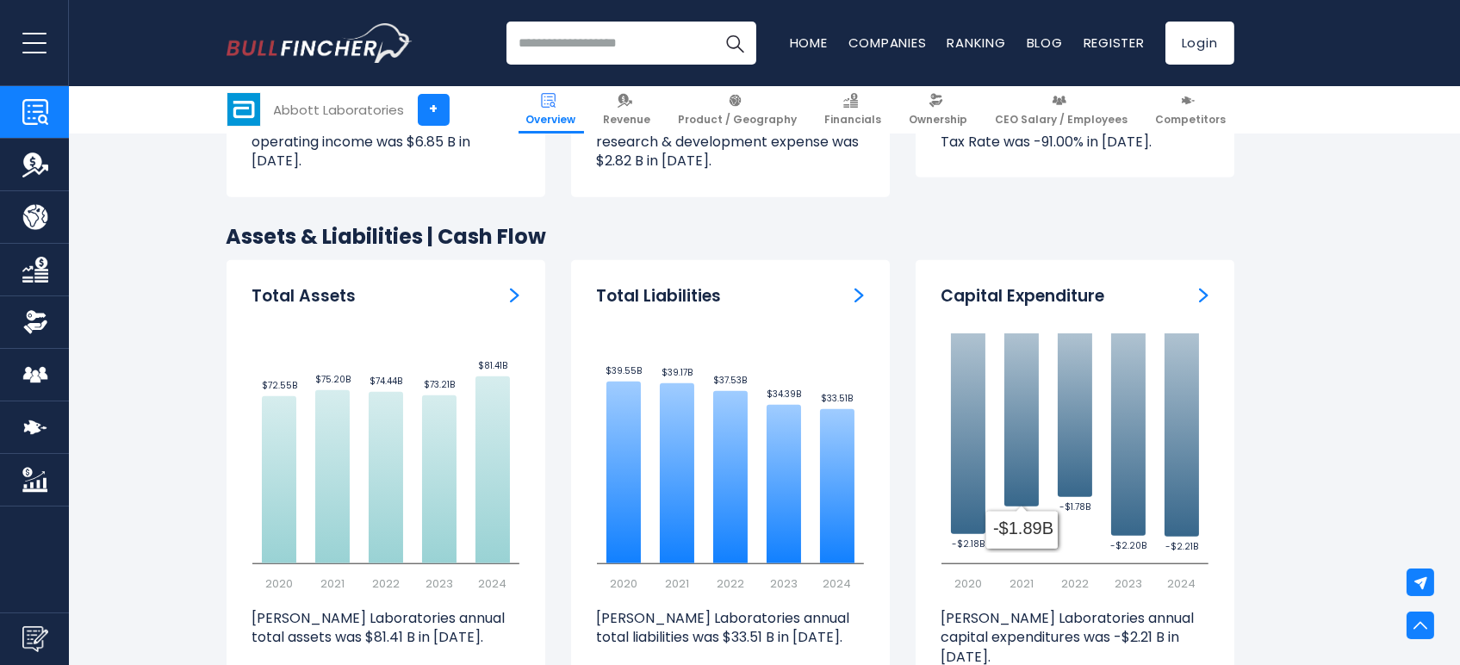
scroll to position [3636, 0]
